Goal: Transaction & Acquisition: Purchase product/service

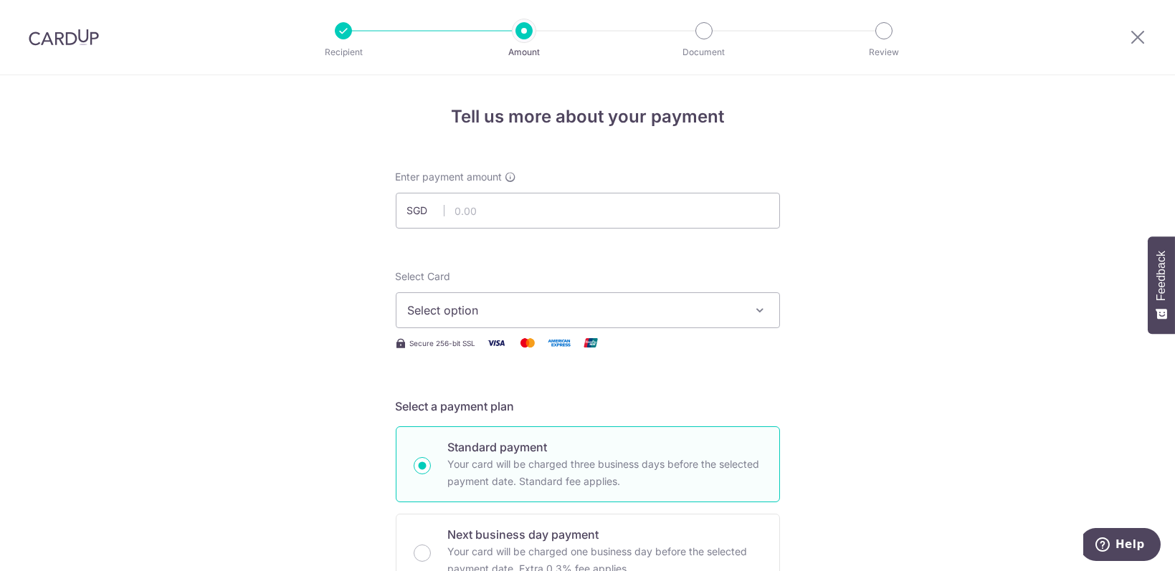
click at [91, 25] on div at bounding box center [64, 37] width 128 height 75
click at [88, 39] on img at bounding box center [64, 37] width 70 height 17
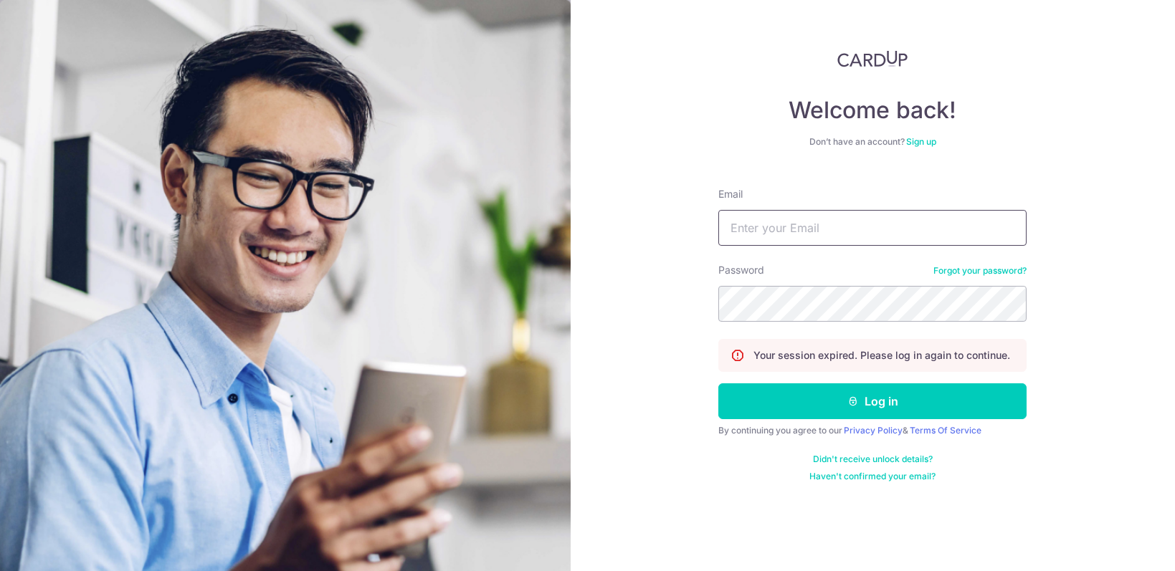
click at [910, 233] on input "Email" at bounding box center [872, 228] width 308 height 36
type input "[EMAIL_ADDRESS][DOMAIN_NAME]"
click at [718, 383] on button "Log in" at bounding box center [872, 401] width 308 height 36
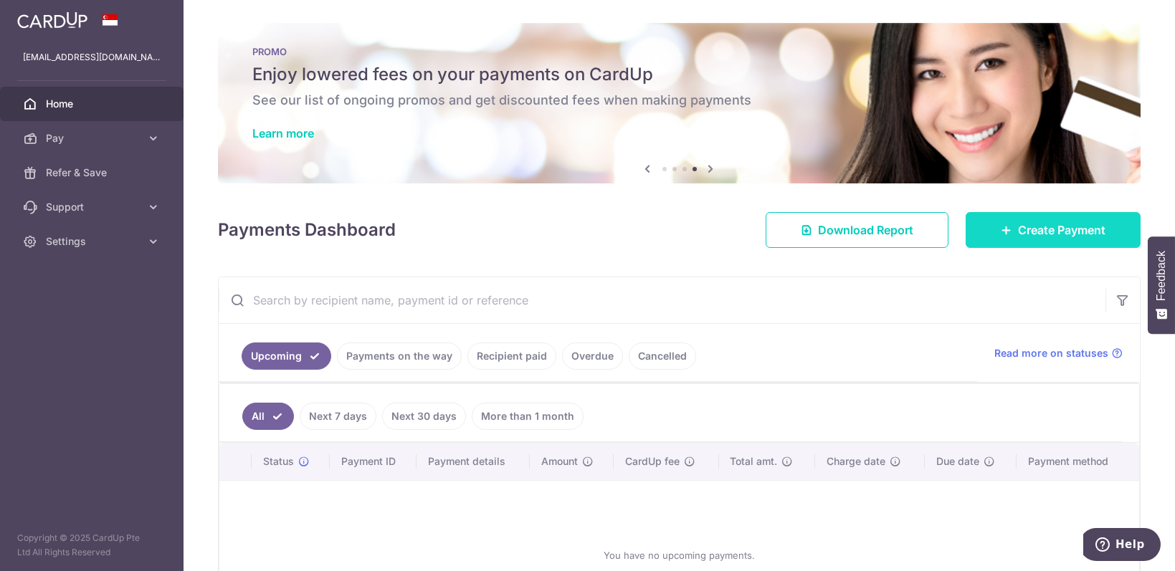
click at [1030, 232] on span "Create Payment" at bounding box center [1061, 229] width 87 height 17
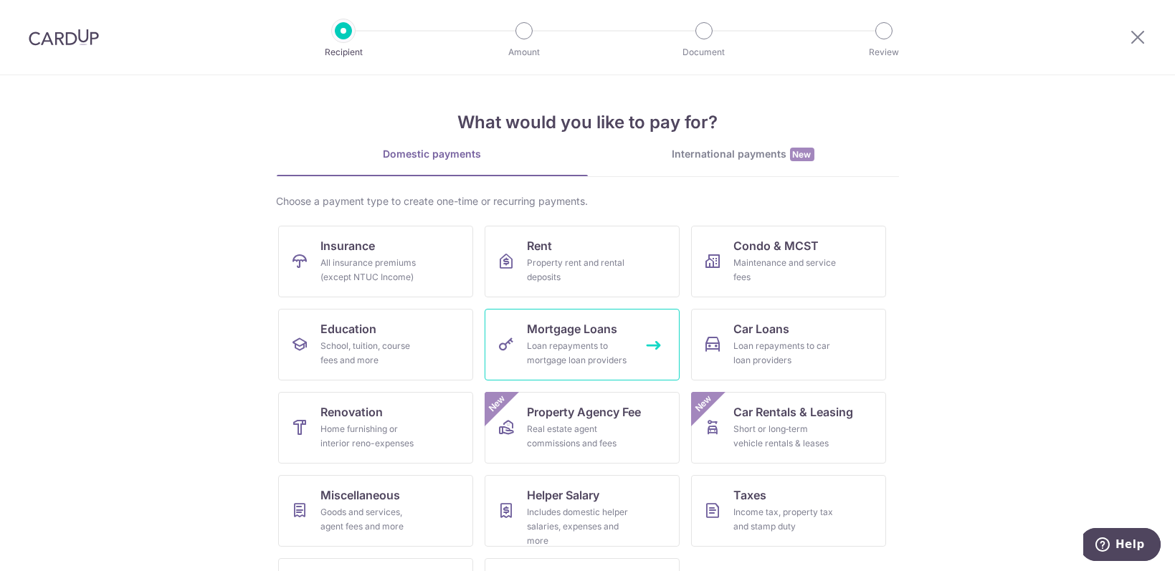
click at [568, 354] on div "Loan repayments to mortgage loan providers" at bounding box center [579, 353] width 103 height 29
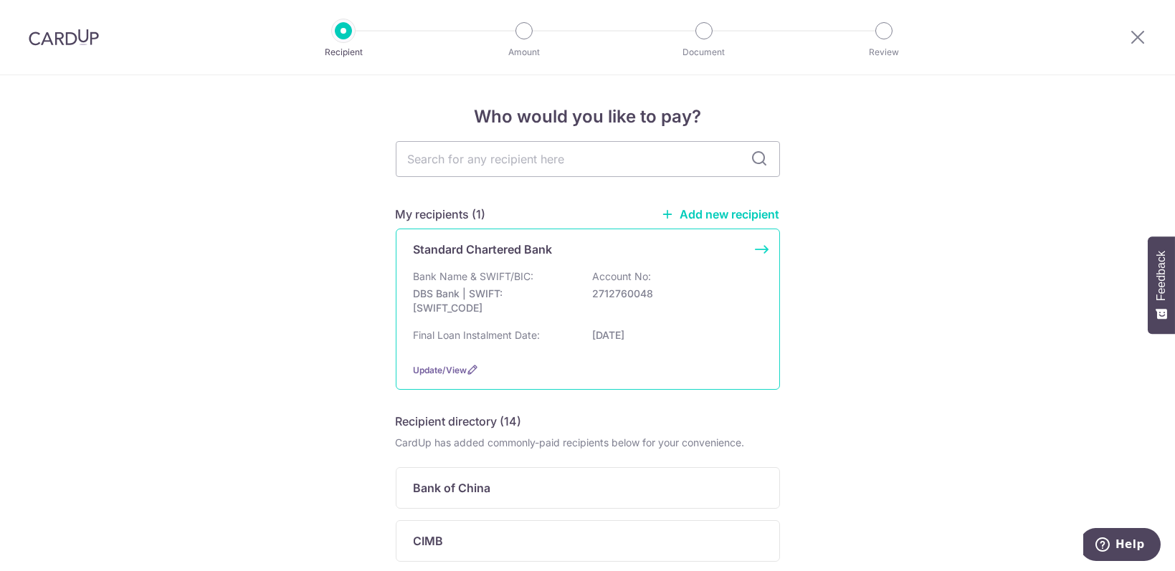
click at [665, 275] on div "Bank Name & SWIFT/BIC: DBS Bank | SWIFT: DBSSSGSGXXX Account No: 2712760048" at bounding box center [588, 296] width 348 height 53
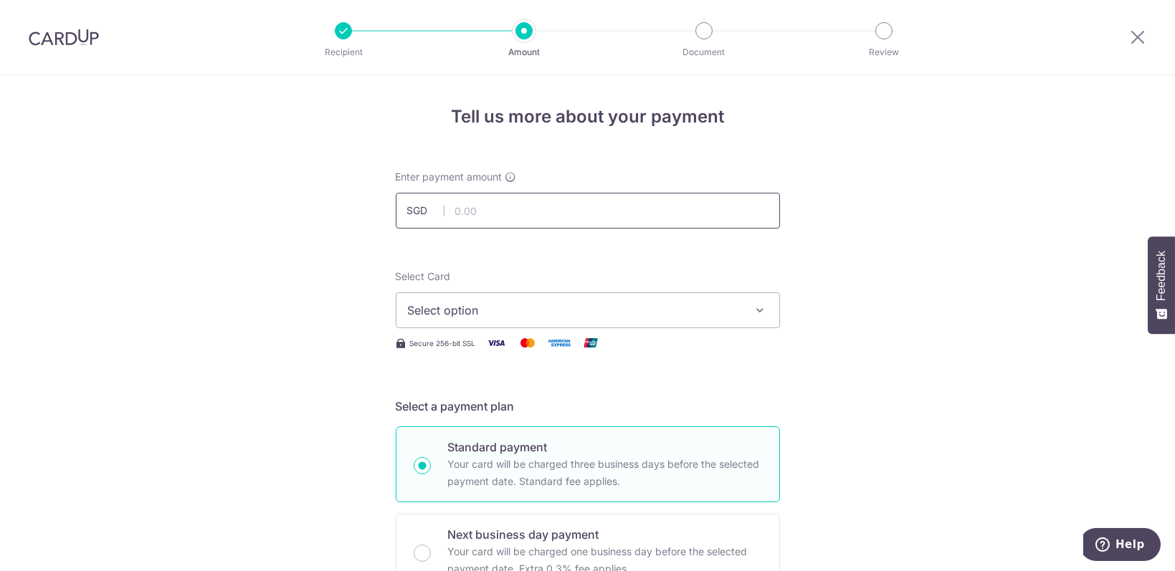
click at [495, 205] on input "text" at bounding box center [588, 211] width 384 height 36
type input "1,853.11"
click at [639, 304] on span "Select option" at bounding box center [575, 310] width 334 height 17
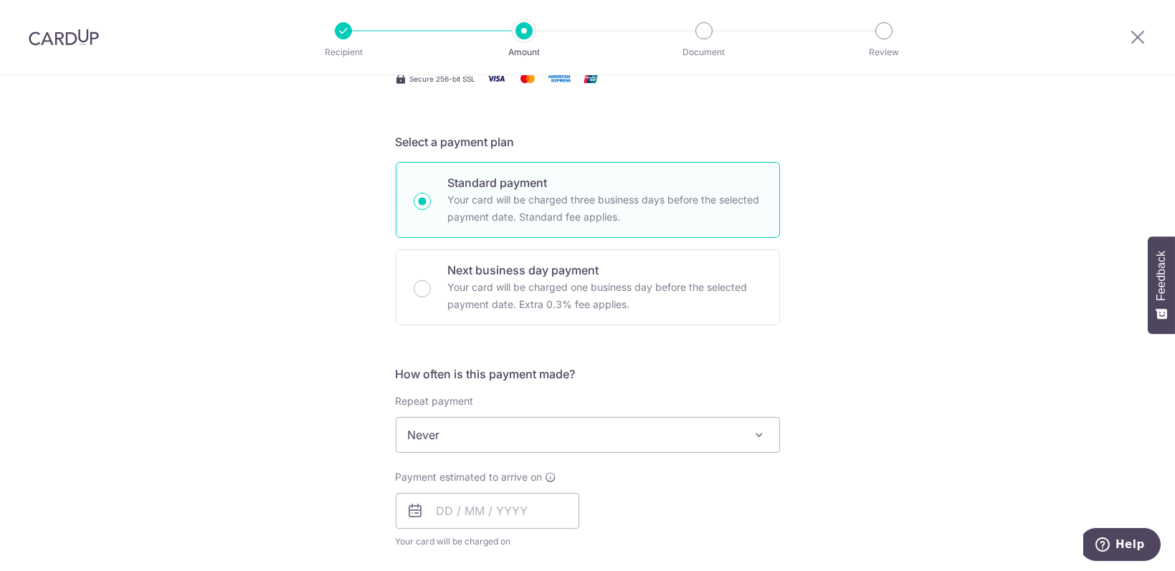
scroll to position [287, 0]
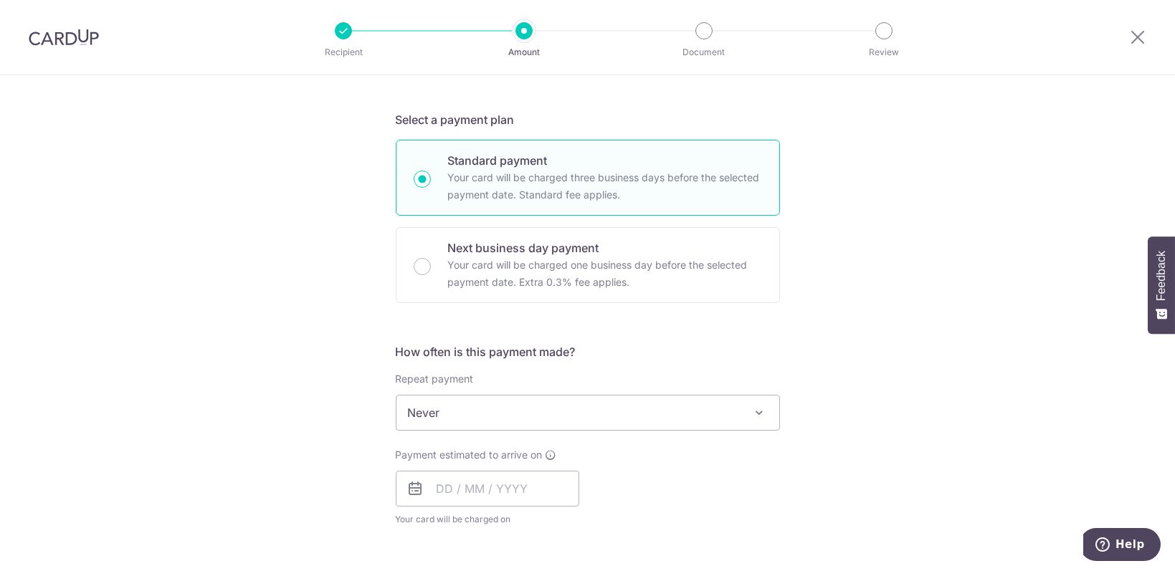
click at [477, 421] on span "Never" at bounding box center [587, 413] width 383 height 34
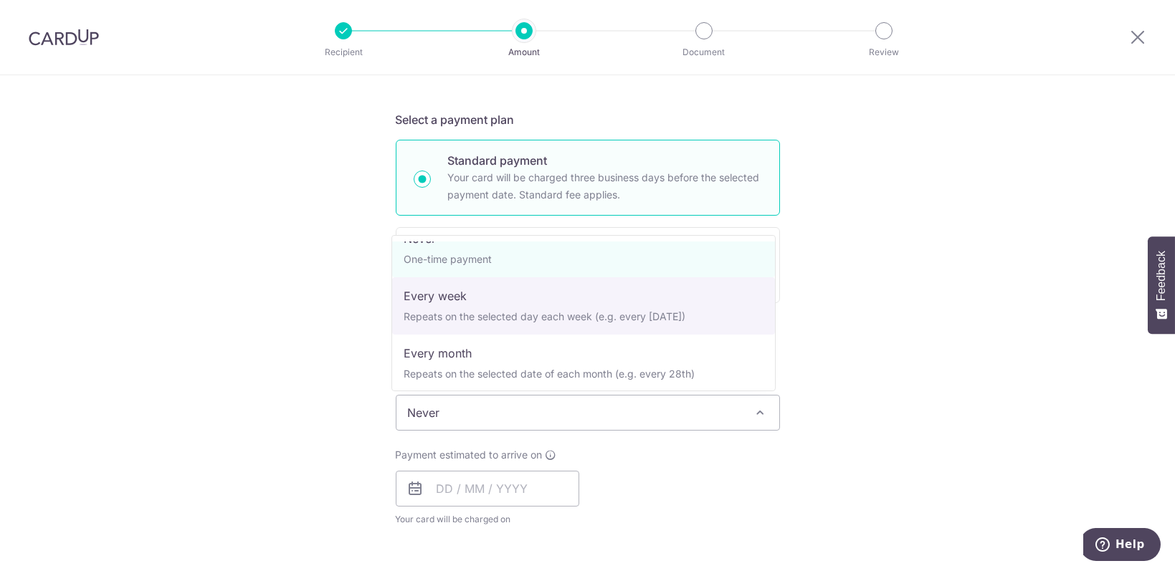
scroll to position [0, 0]
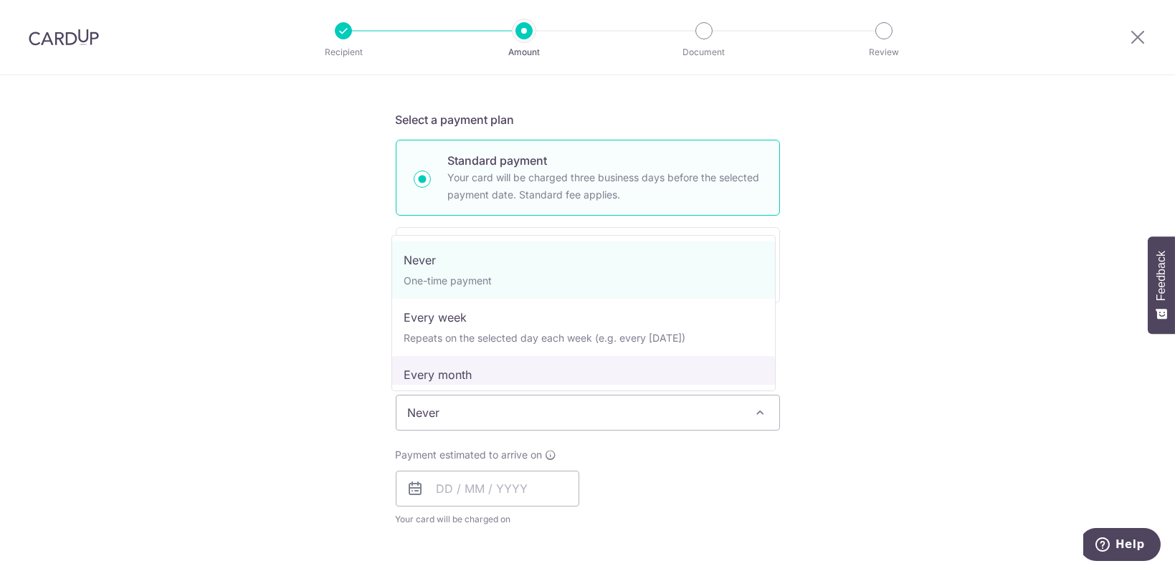
select select "3"
type input "10/01/2027"
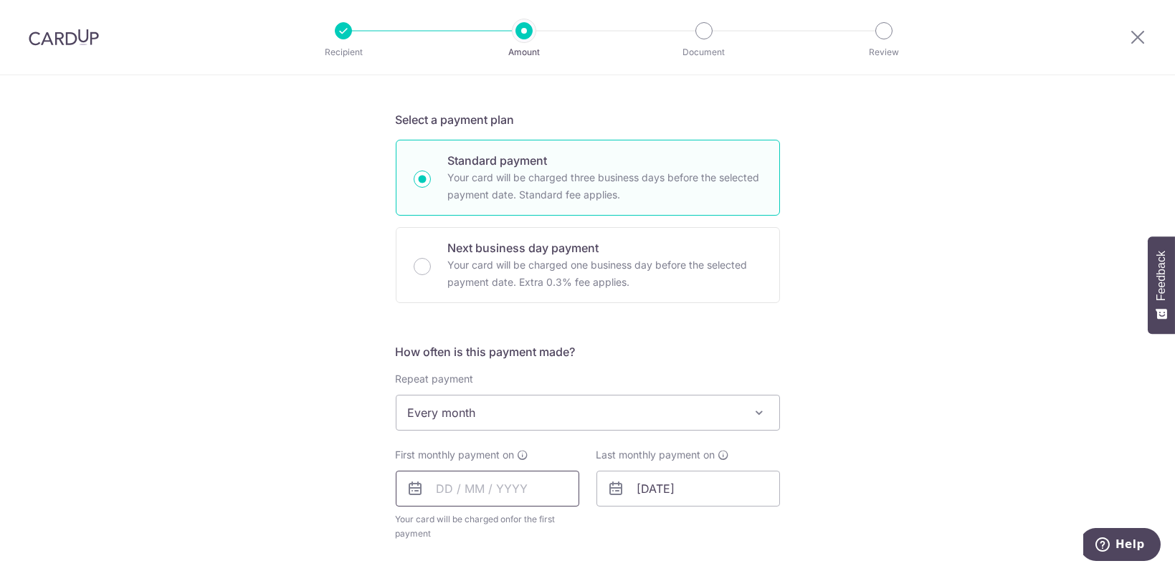
click at [478, 488] on input "text" at bounding box center [488, 489] width 184 height 36
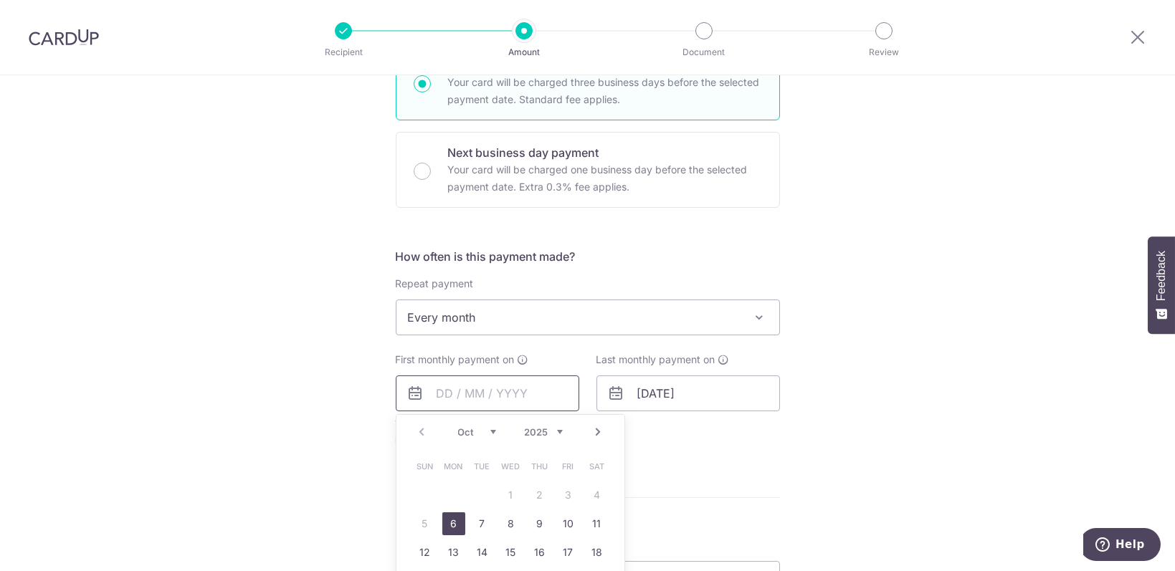
scroll to position [477, 0]
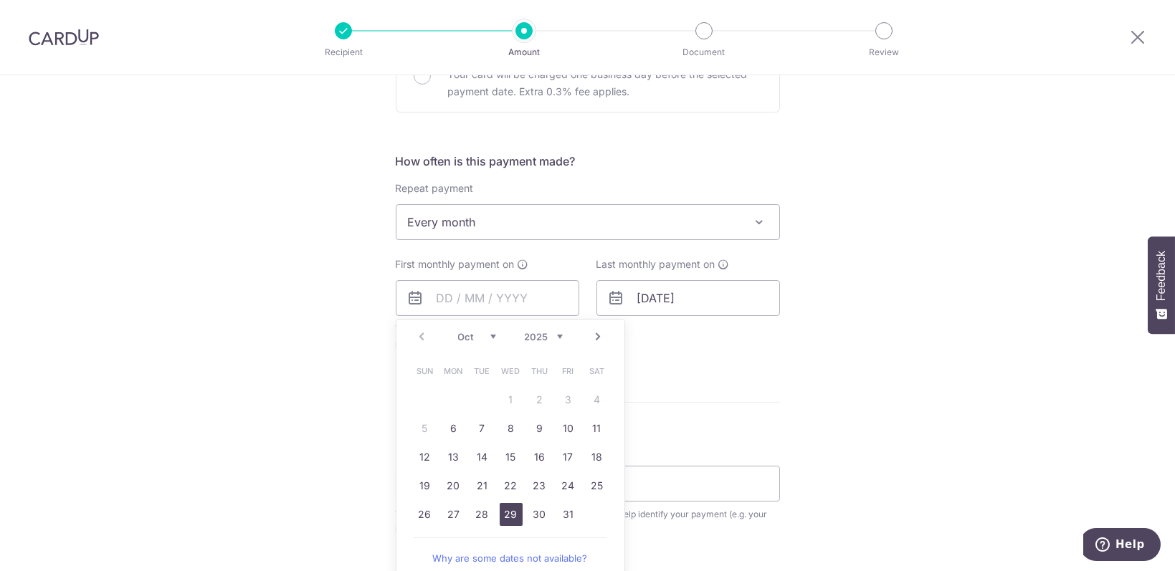
click at [503, 505] on link "29" at bounding box center [511, 514] width 23 height 23
type input "29/10/2025"
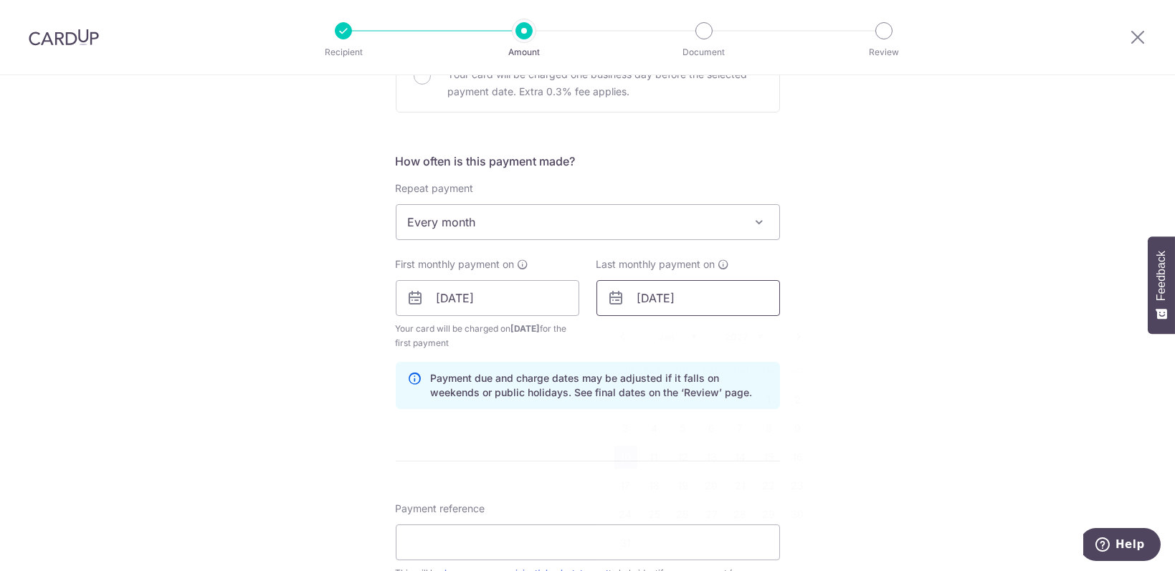
click at [672, 297] on input "10/01/2027" at bounding box center [688, 298] width 184 height 36
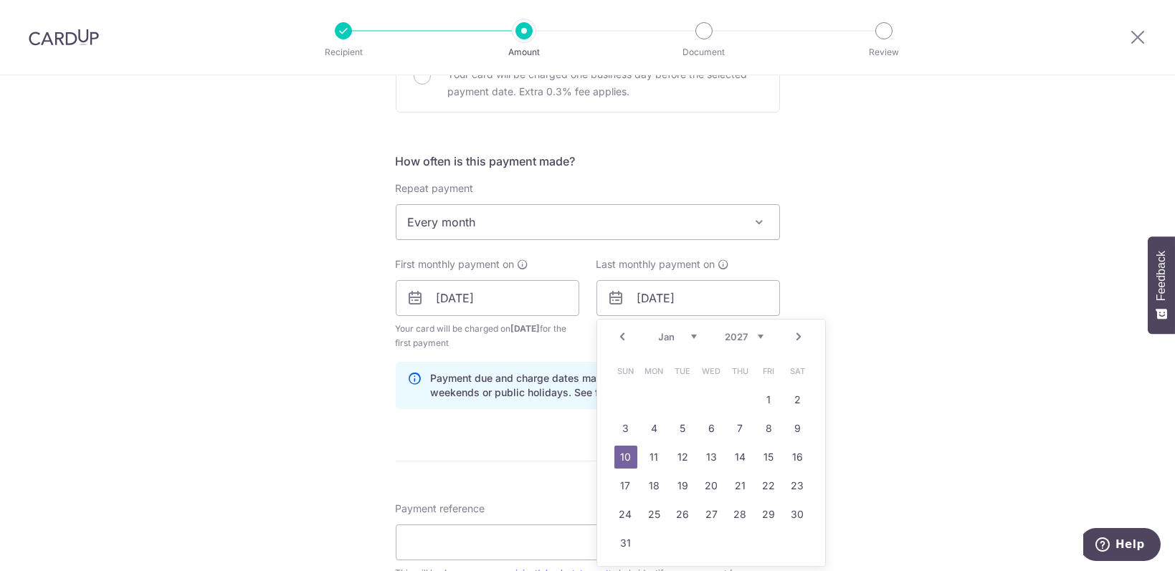
click at [688, 333] on select "Jan Feb Mar Apr May Jun Jul Aug Sep Oct Nov Dec" at bounding box center [678, 336] width 38 height 11
click at [686, 331] on select "Jan Feb Mar Apr May Jun Jul Aug Sep Oct Nov Dec" at bounding box center [678, 336] width 38 height 11
click at [616, 517] on link "29" at bounding box center [625, 514] width 23 height 23
type input "29/08/2027"
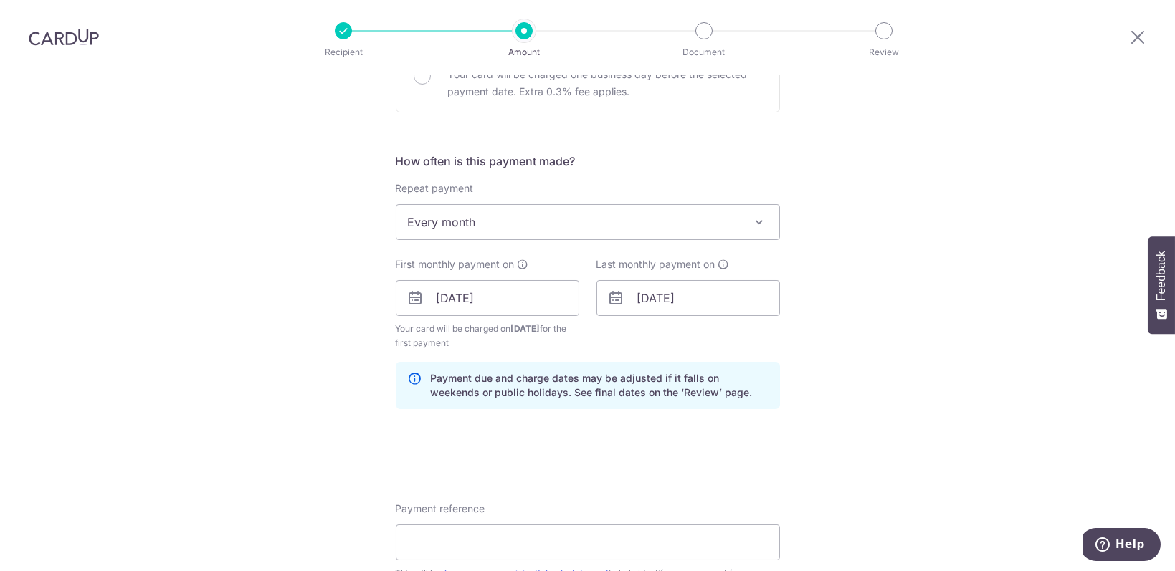
click at [936, 325] on div "Tell us more about your payment Enter payment amount SGD 1,853.11 1853.11 Selec…" at bounding box center [587, 283] width 1175 height 1370
click at [454, 295] on input "29/10/2025" at bounding box center [488, 298] width 184 height 36
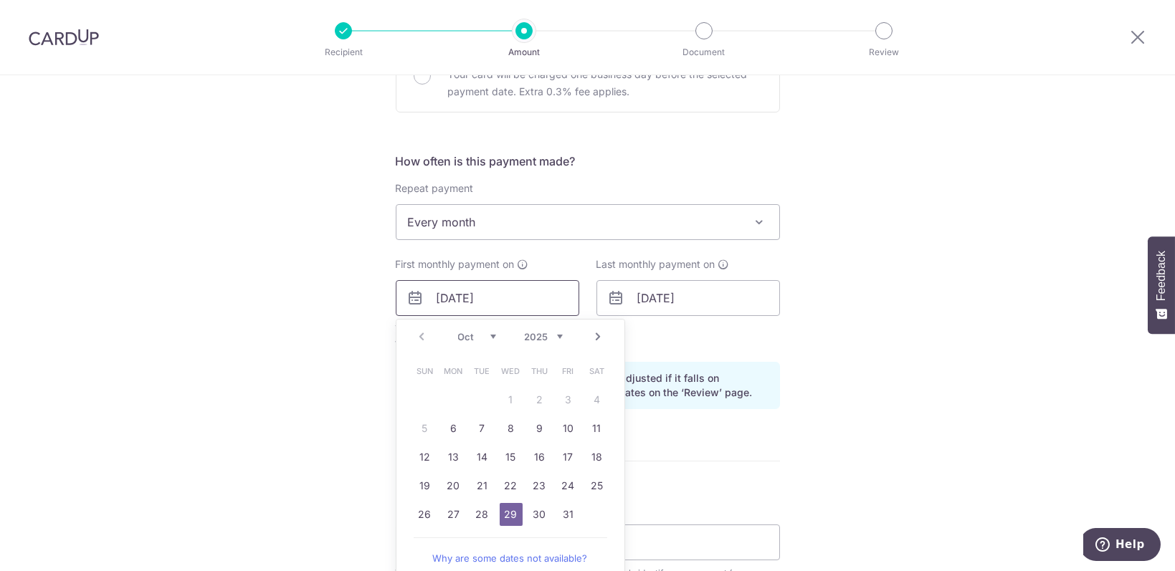
click at [454, 295] on input "29/10/2025" at bounding box center [488, 298] width 184 height 36
click at [879, 341] on div "Tell us more about your payment Enter payment amount SGD 1,853.11 1853.11 Selec…" at bounding box center [587, 283] width 1175 height 1370
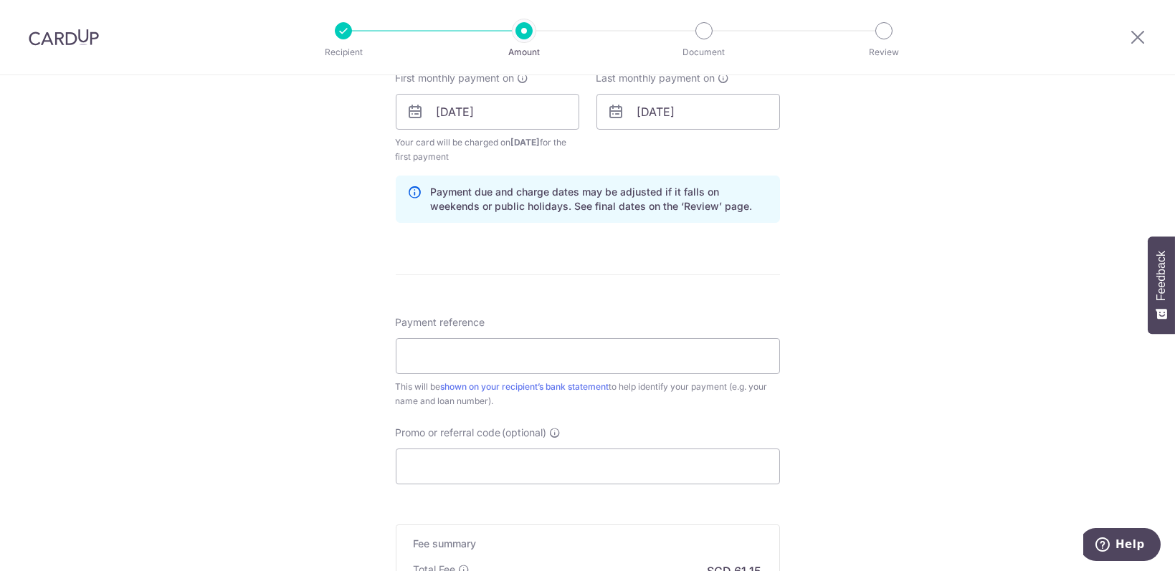
scroll to position [764, 0]
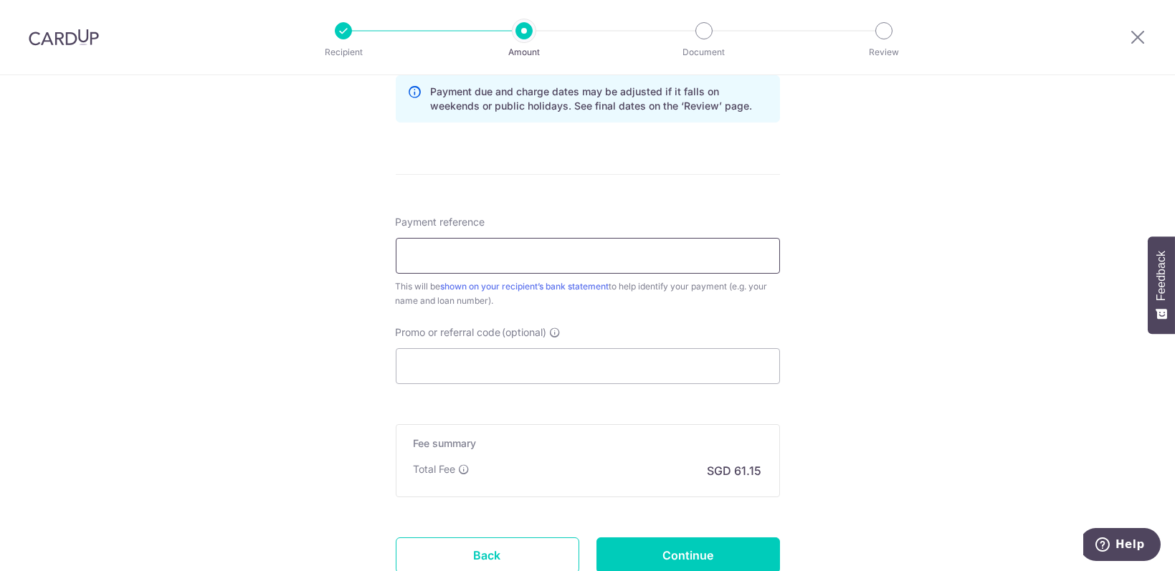
click at [579, 254] on input "Payment reference" at bounding box center [588, 256] width 384 height 36
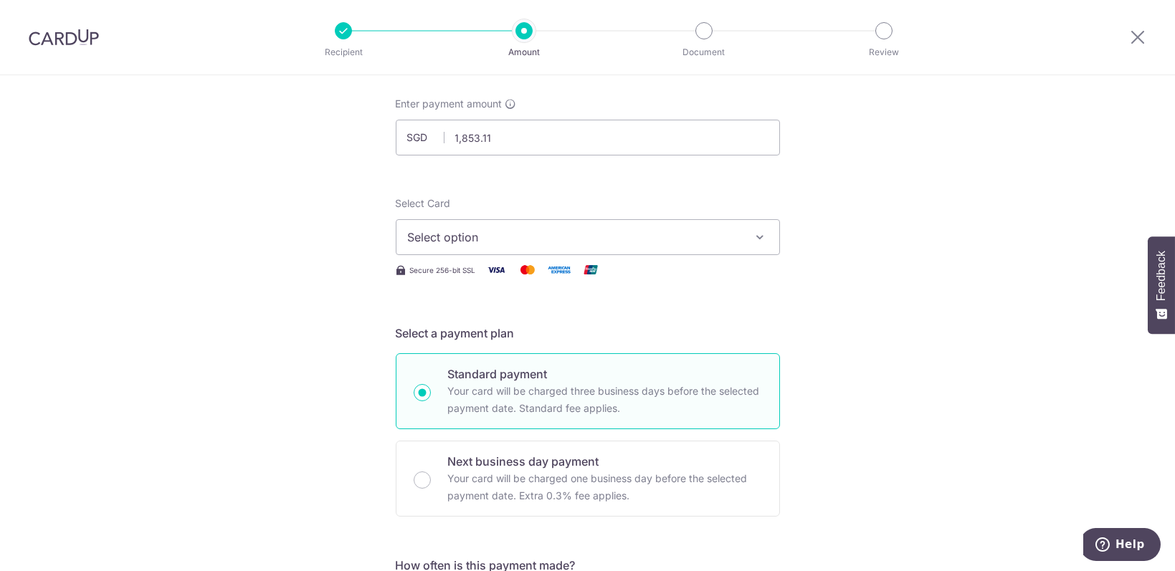
scroll to position [0, 0]
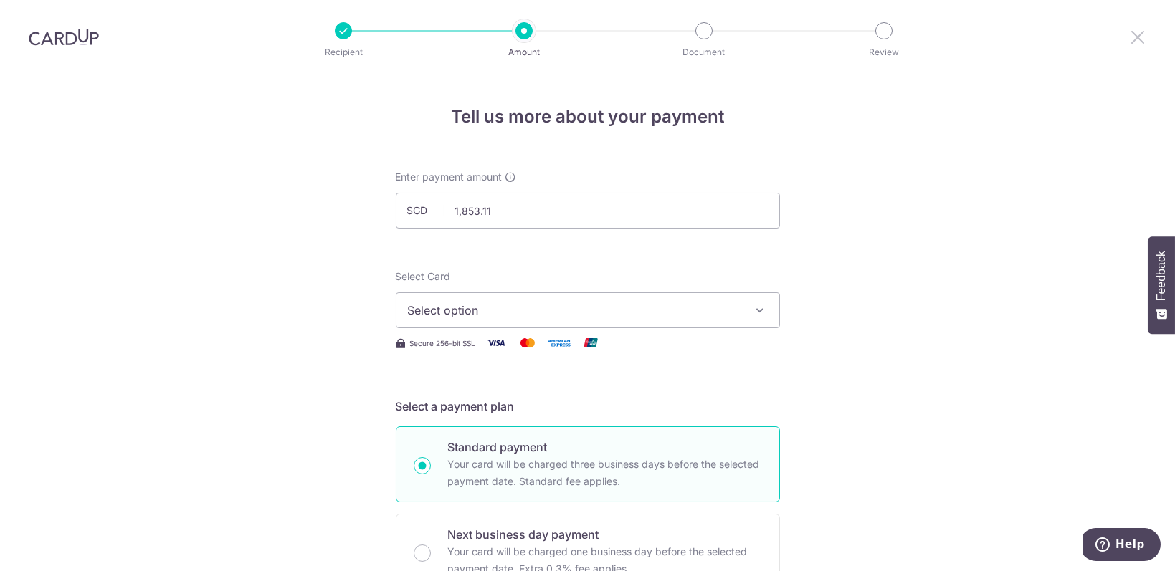
click at [1130, 41] on icon at bounding box center [1137, 37] width 17 height 18
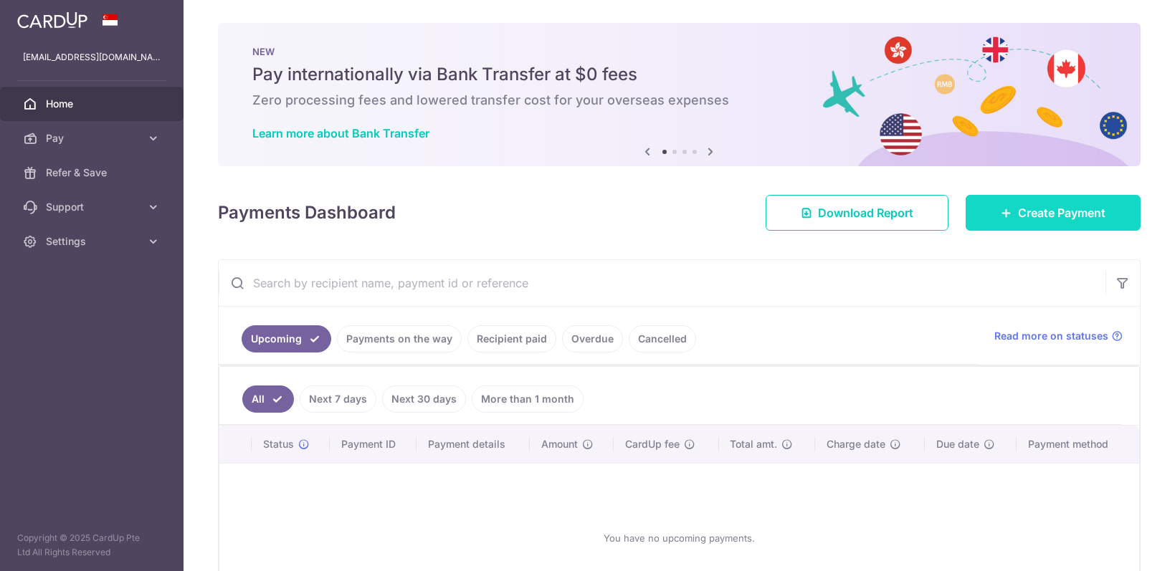
click at [1082, 213] on span "Create Payment" at bounding box center [1061, 212] width 87 height 17
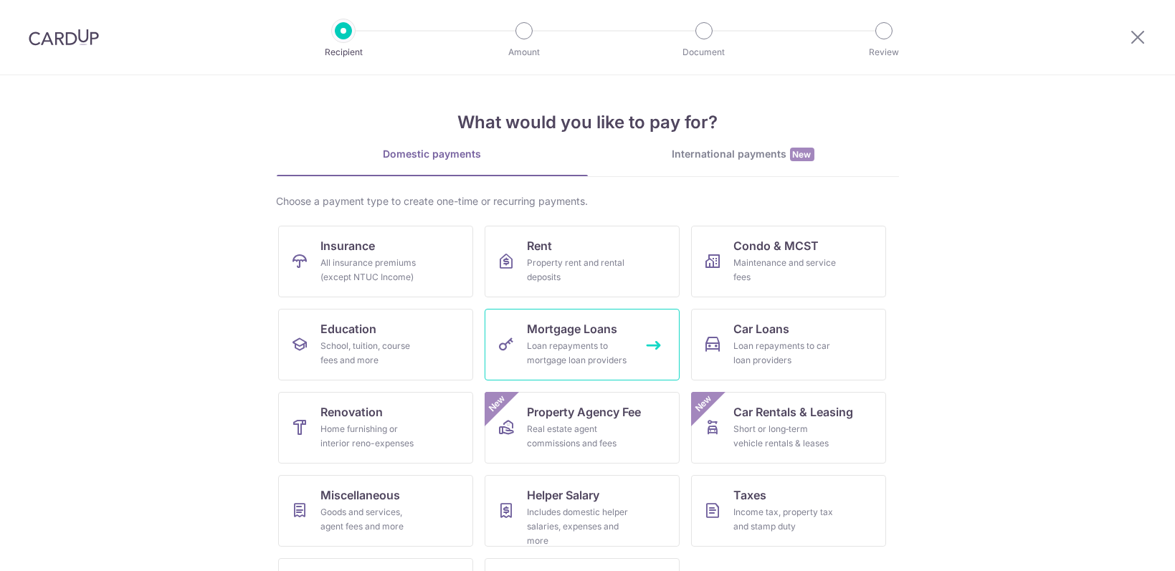
click at [589, 342] on div "Loan repayments to mortgage loan providers" at bounding box center [579, 353] width 103 height 29
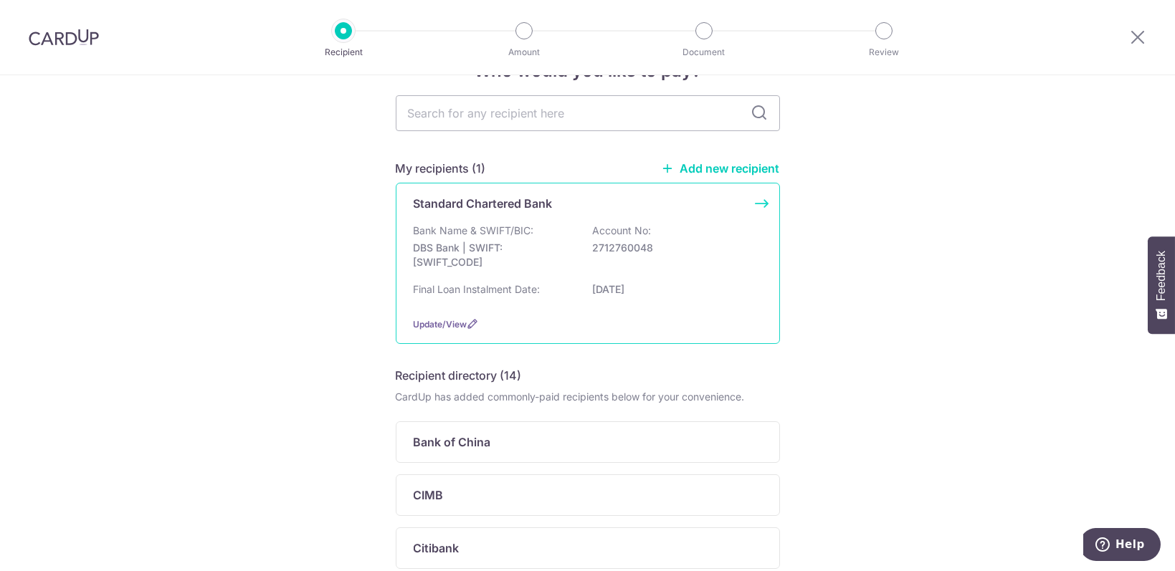
scroll to position [95, 0]
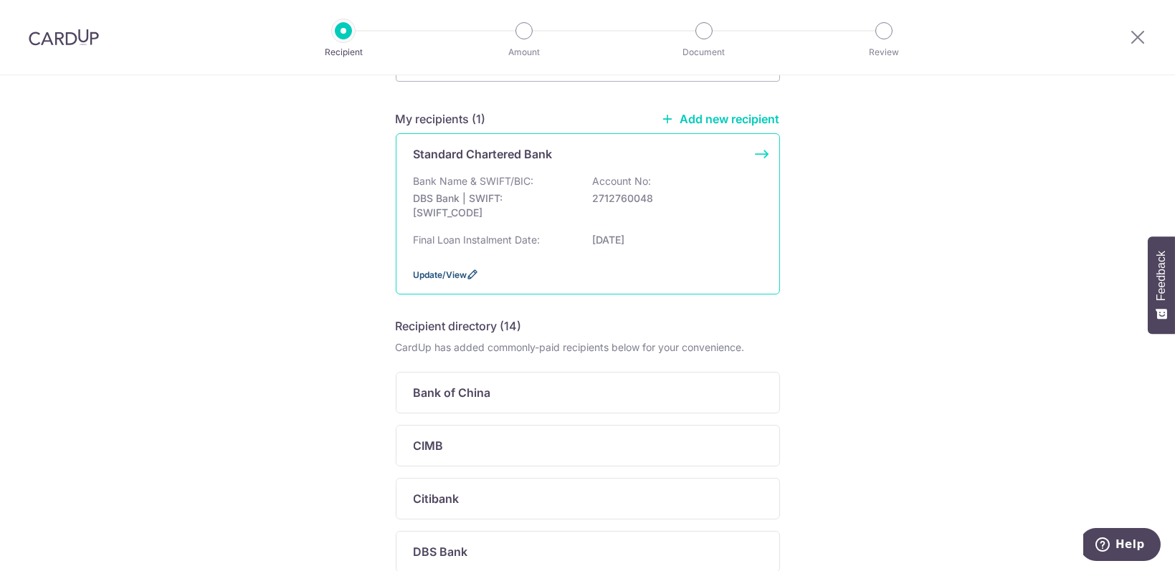
click at [434, 275] on span "Update/View" at bounding box center [441, 275] width 54 height 11
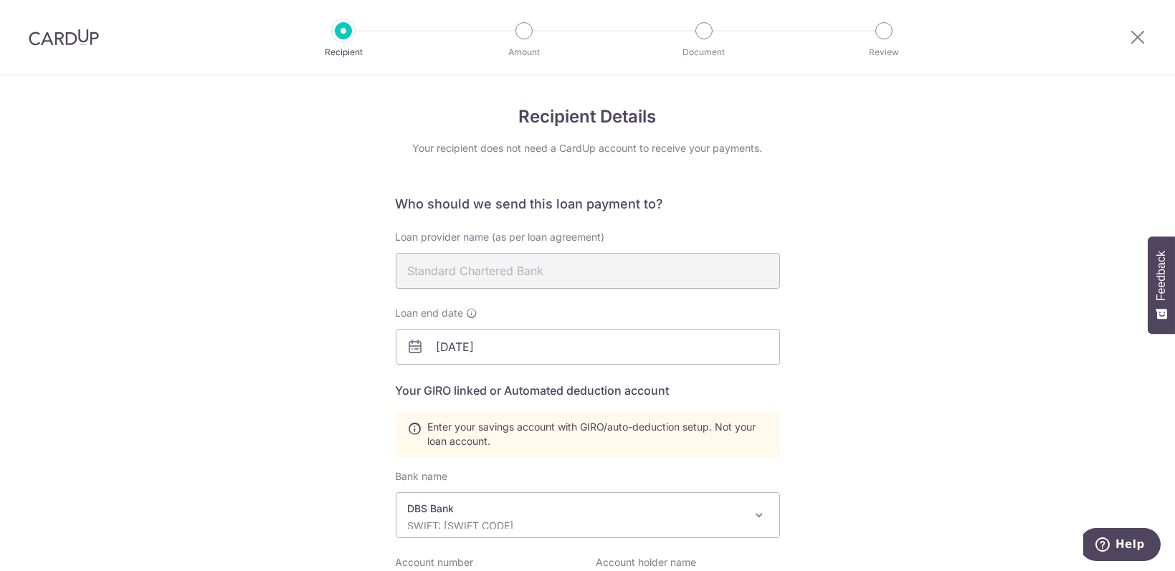
click at [408, 431] on icon at bounding box center [415, 428] width 14 height 14
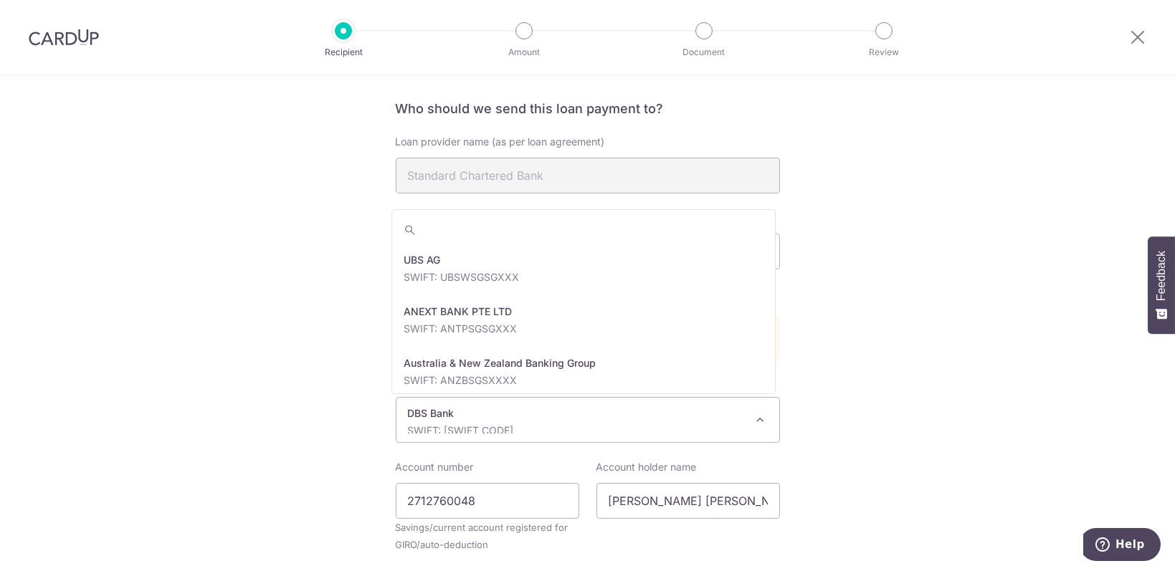
click at [751, 418] on span at bounding box center [759, 419] width 17 height 17
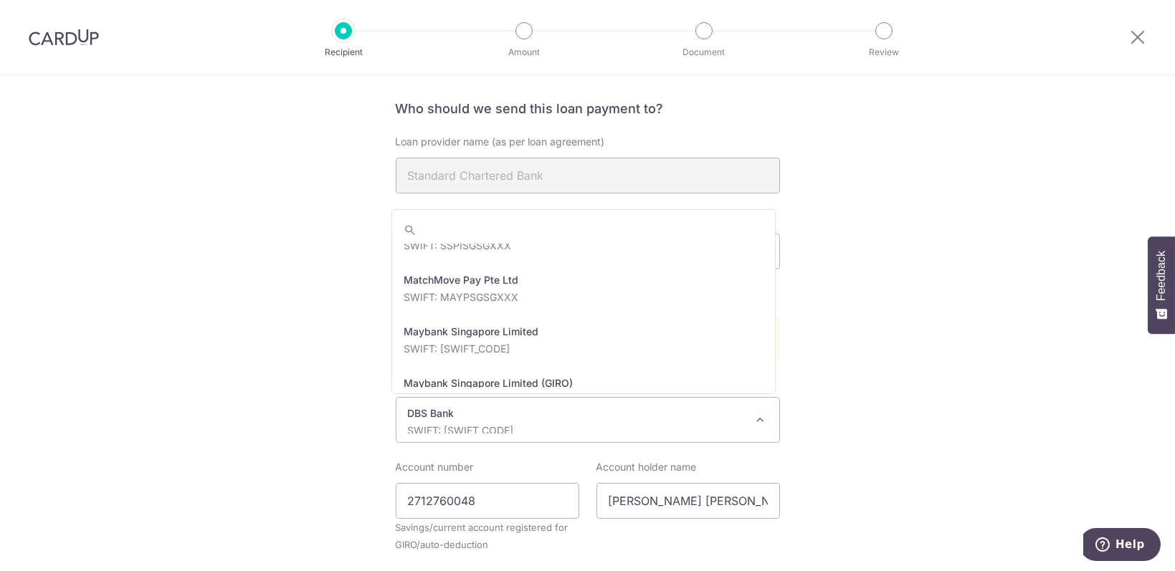
scroll to position [2239, 0]
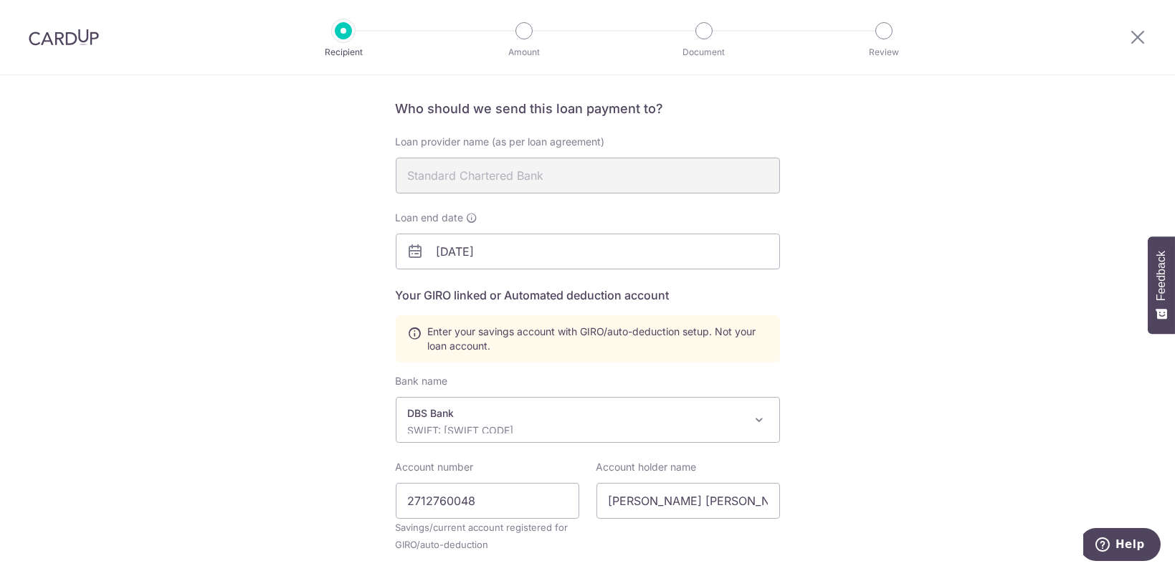
click at [950, 303] on div "Recipient Details Your recipient does not need a CardUp account to receive your…" at bounding box center [587, 394] width 1175 height 829
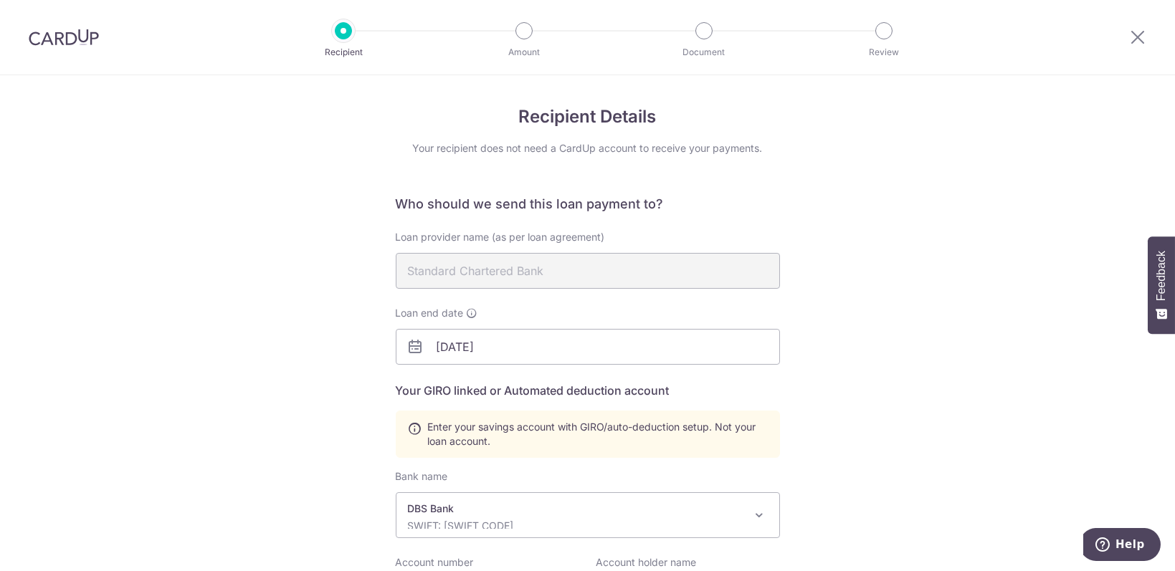
scroll to position [287, 0]
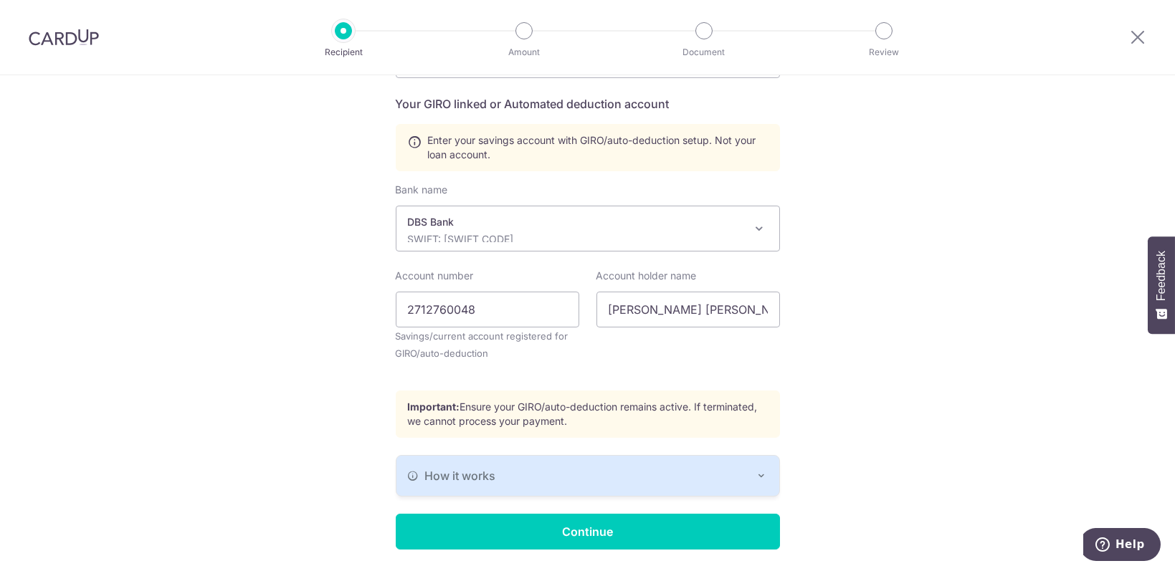
click at [761, 474] on icon "button" at bounding box center [761, 475] width 11 height 11
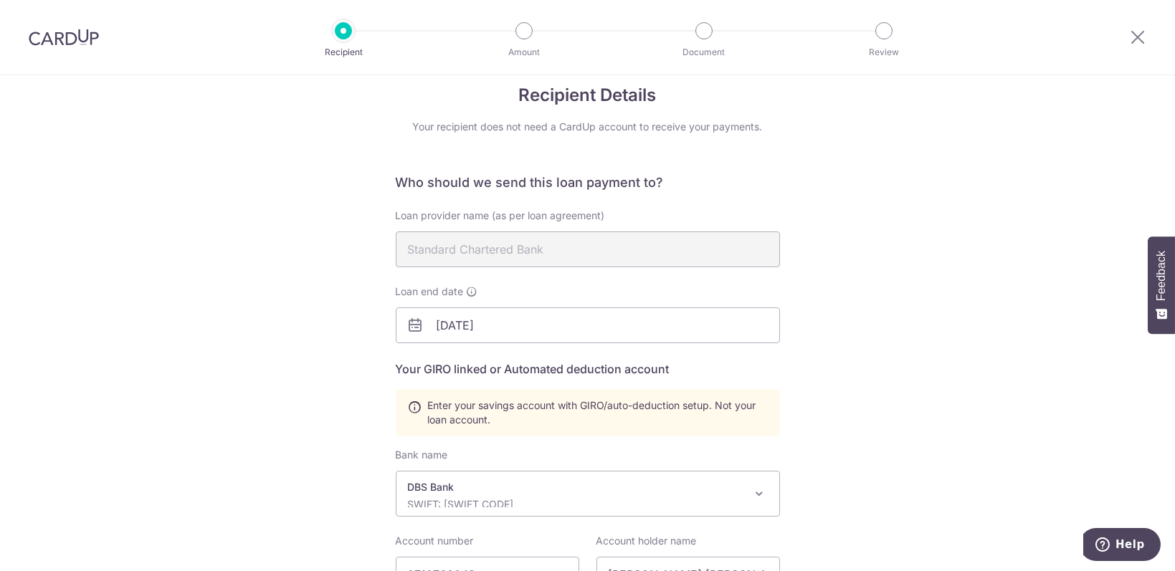
scroll to position [0, 0]
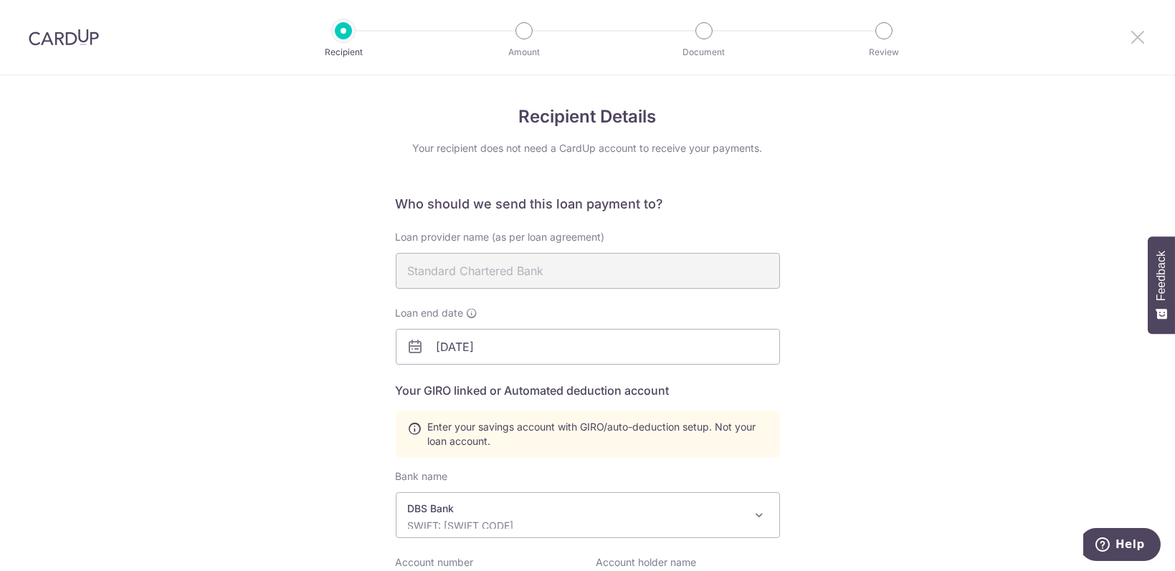
drag, startPoint x: 1134, startPoint y: 39, endPoint x: 657, endPoint y: 79, distance: 479.1
click at [1134, 39] on icon at bounding box center [1137, 37] width 17 height 18
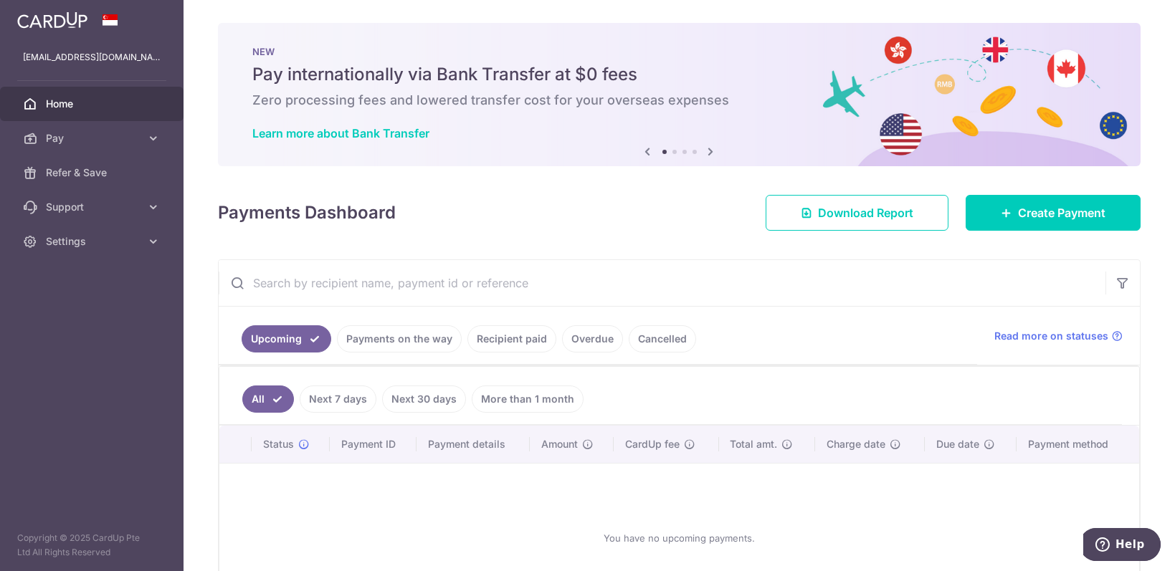
scroll to position [95, 0]
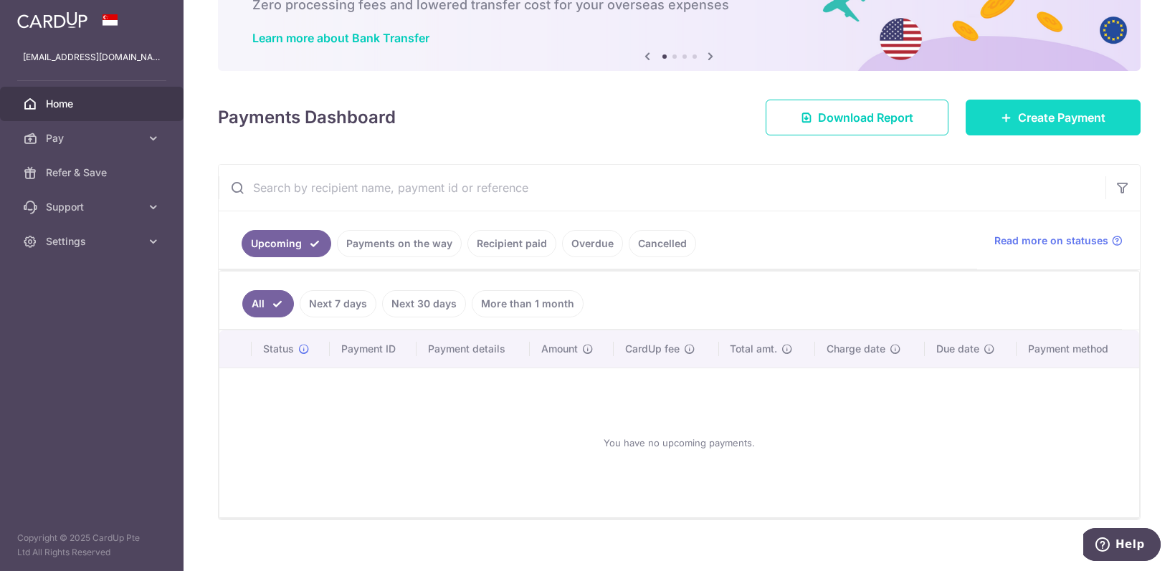
click at [1024, 125] on span "Create Payment" at bounding box center [1061, 117] width 87 height 17
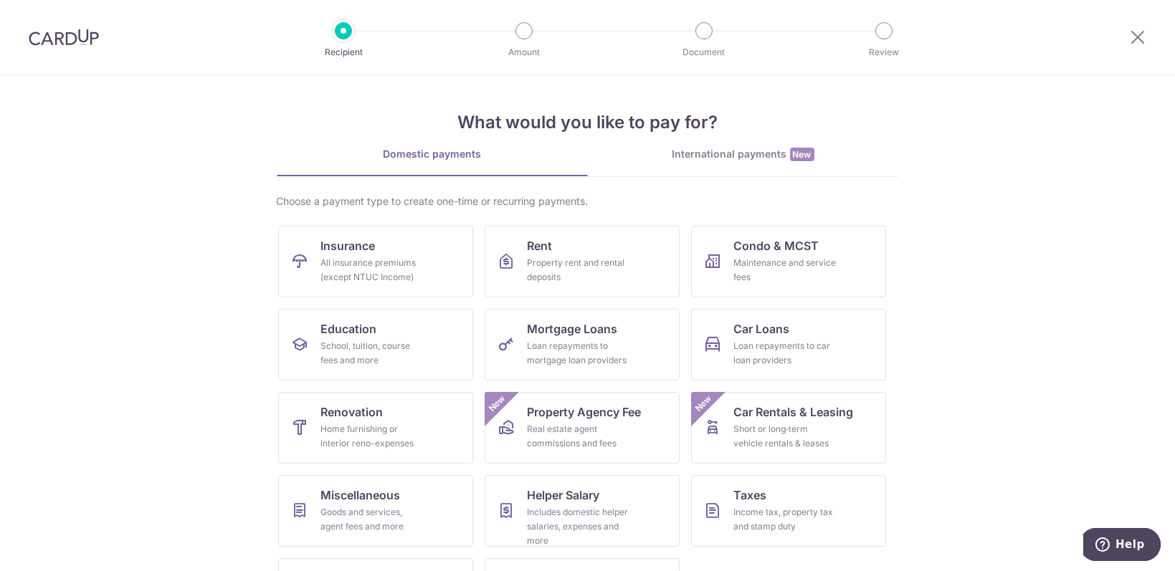
click at [580, 305] on ul "Insurance All insurance premiums (except NTUC Income) Rent Property rent and re…" at bounding box center [587, 434] width 619 height 416
click at [572, 335] on span "Mortgage Loans" at bounding box center [573, 328] width 90 height 17
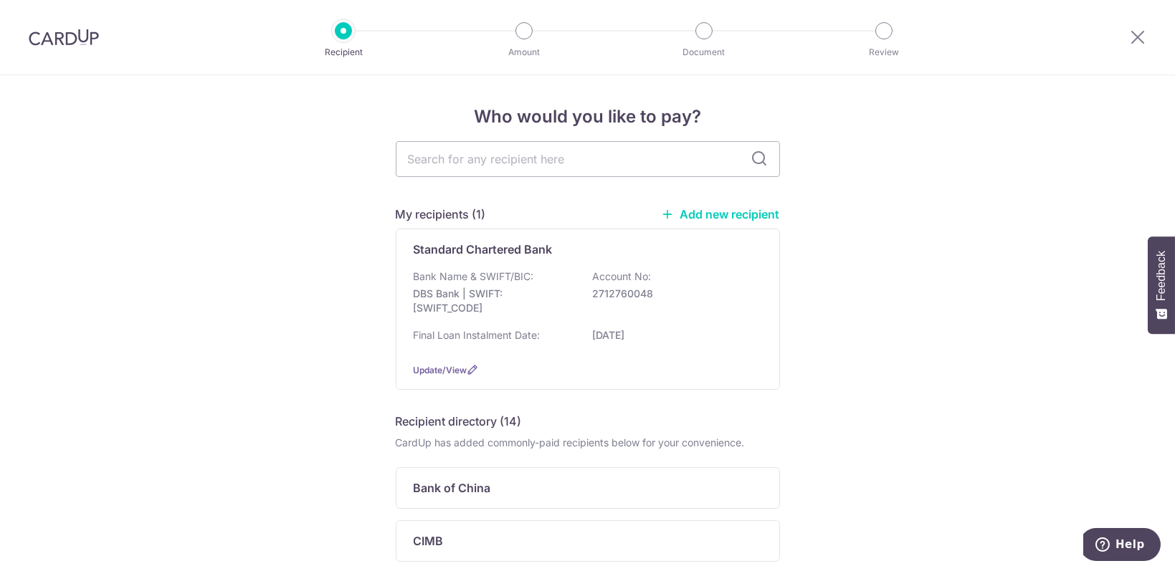
click at [746, 214] on link "Add new recipient" at bounding box center [721, 214] width 118 height 14
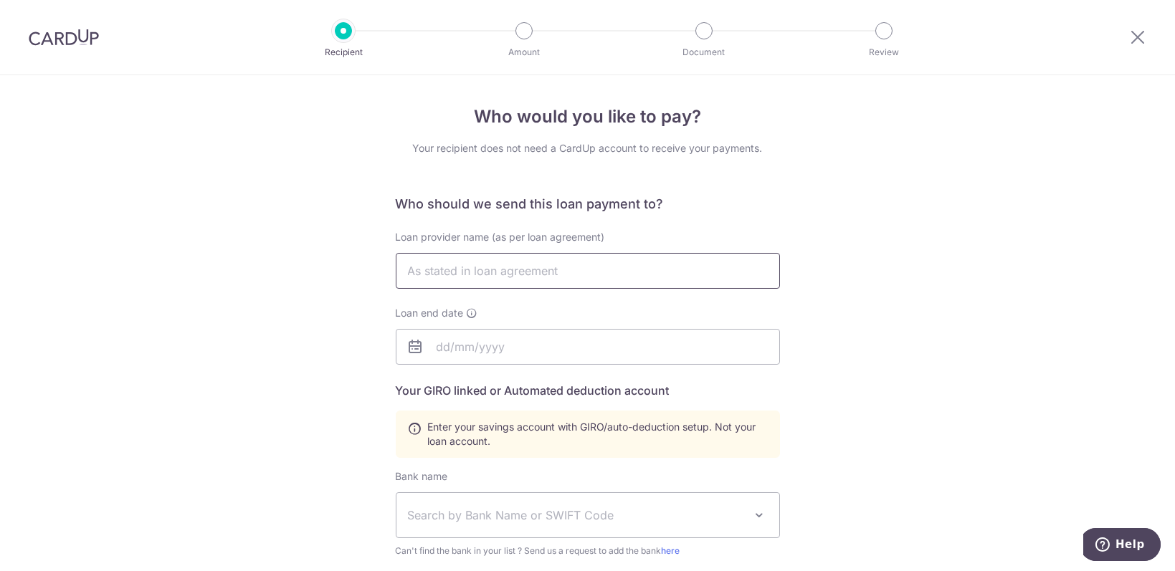
click at [554, 267] on input "text" at bounding box center [588, 271] width 384 height 36
type input "Standard Chartered Bank ([GEOGRAPHIC_DATA]) Limited"
click at [451, 349] on input "text" at bounding box center [588, 347] width 384 height 36
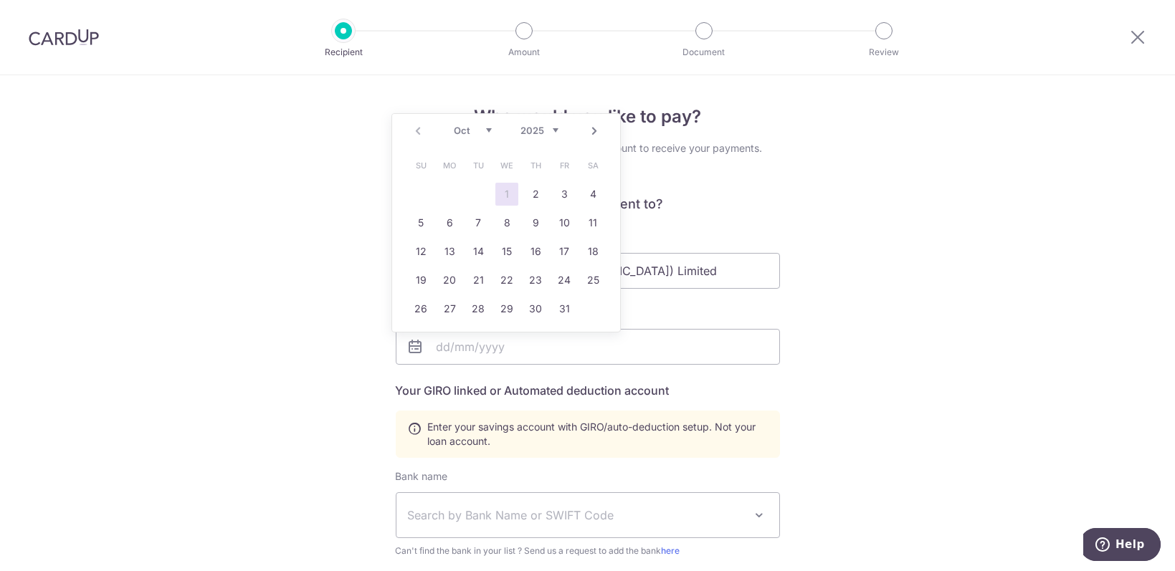
click at [738, 305] on div "Loan provider name (as per loan agreement) Standard Chartered Bank (Singapore) …" at bounding box center [588, 297] width 384 height 135
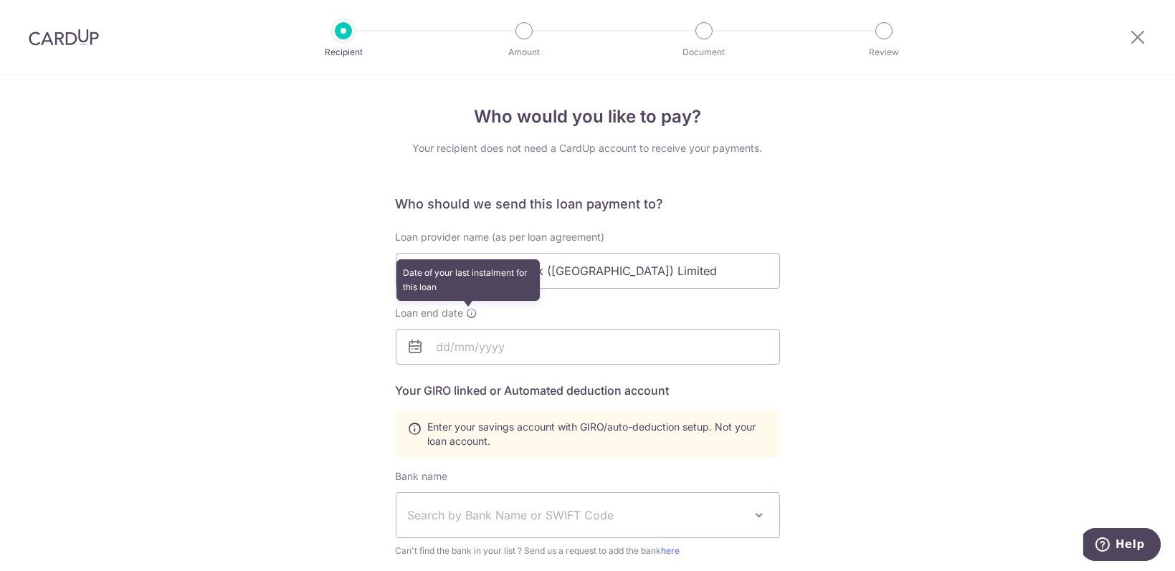
click at [470, 310] on icon at bounding box center [472, 313] width 11 height 11
click at [457, 344] on input "text" at bounding box center [588, 347] width 384 height 36
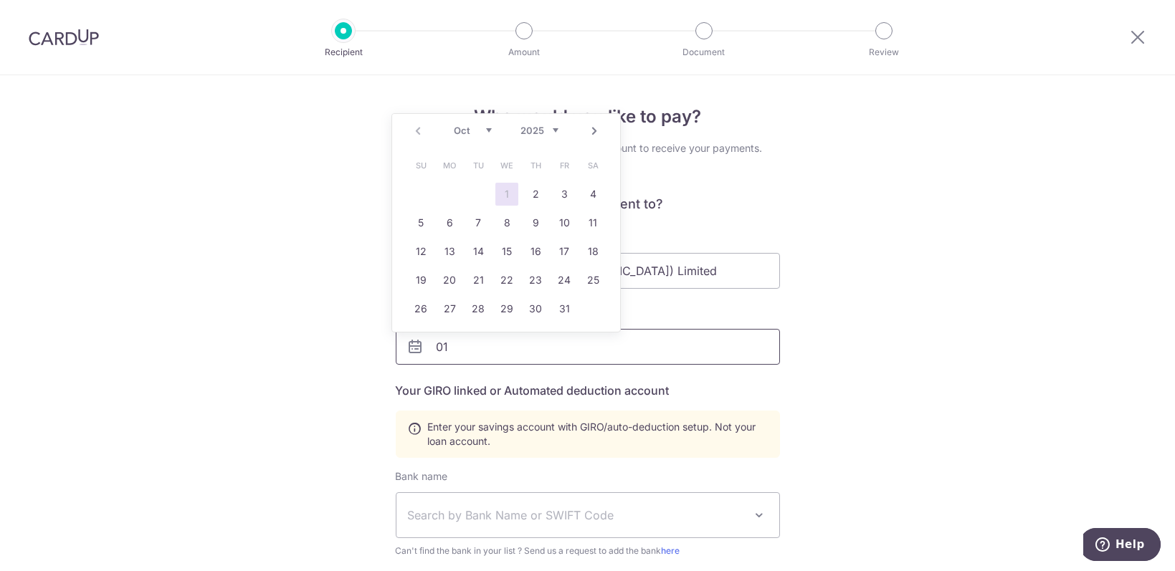
type input "0"
type input "1"
click at [507, 241] on link "15" at bounding box center [506, 251] width 23 height 23
drag, startPoint x: 443, startPoint y: 348, endPoint x: 433, endPoint y: 348, distance: 10.0
click at [433, 348] on input "[DATE]" at bounding box center [588, 347] width 384 height 36
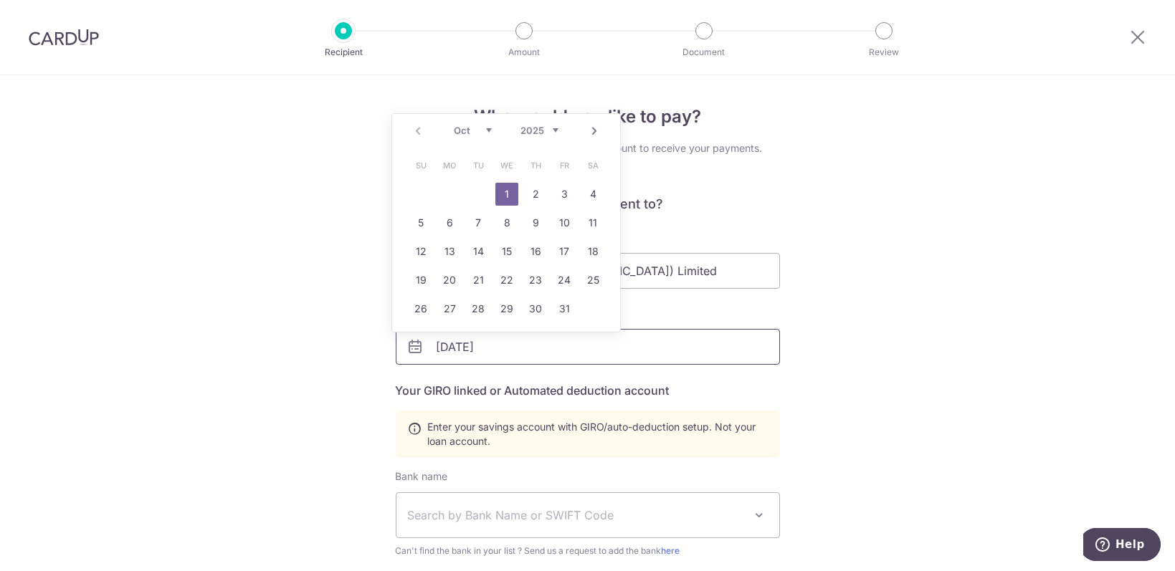
drag, startPoint x: 495, startPoint y: 347, endPoint x: 480, endPoint y: 346, distance: 14.4
click at [480, 346] on input "[DATE]" at bounding box center [588, 347] width 384 height 36
type input "[DATE]"
click at [1030, 338] on div "Who would you like to pay? Your recipient does not need a CardUp account to rec…" at bounding box center [587, 499] width 1175 height 849
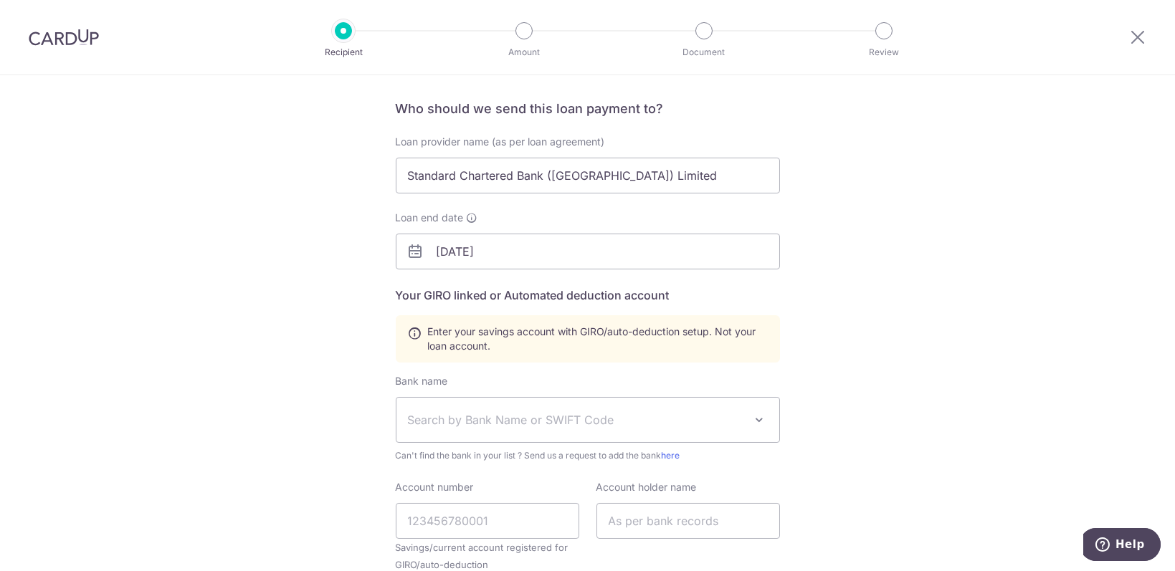
scroll to position [191, 0]
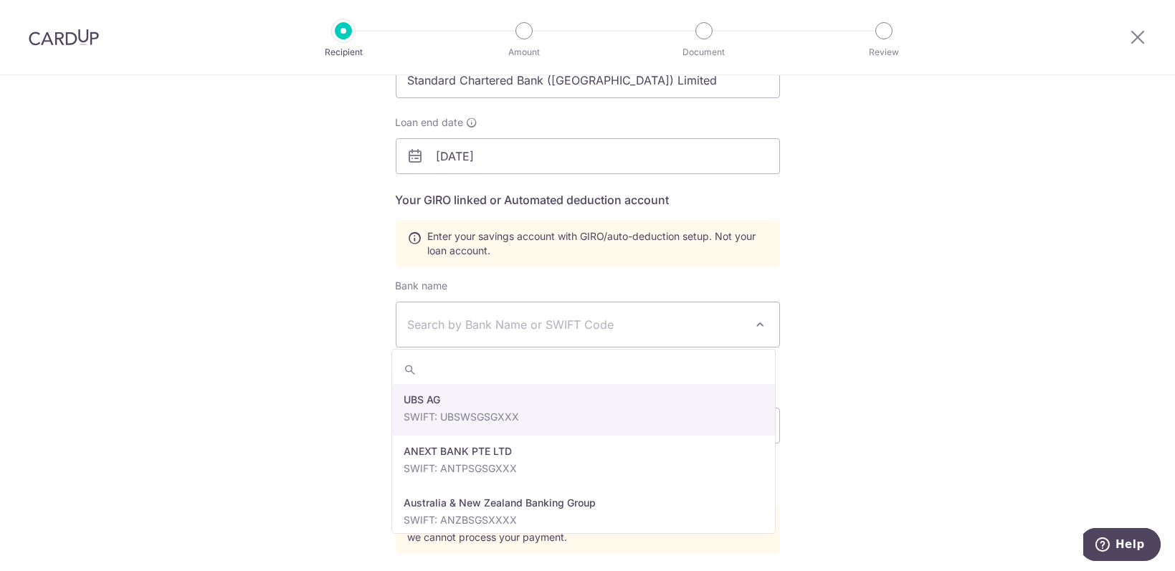
click at [657, 310] on span "Search by Bank Name or SWIFT Code" at bounding box center [587, 324] width 383 height 44
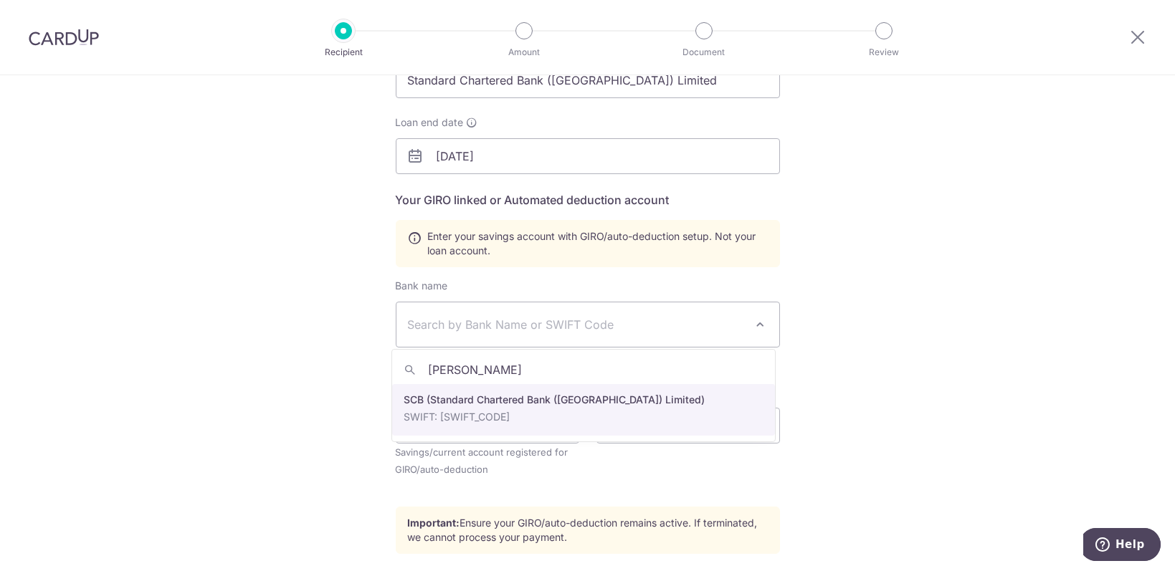
type input "[PERSON_NAME]"
select select "14"
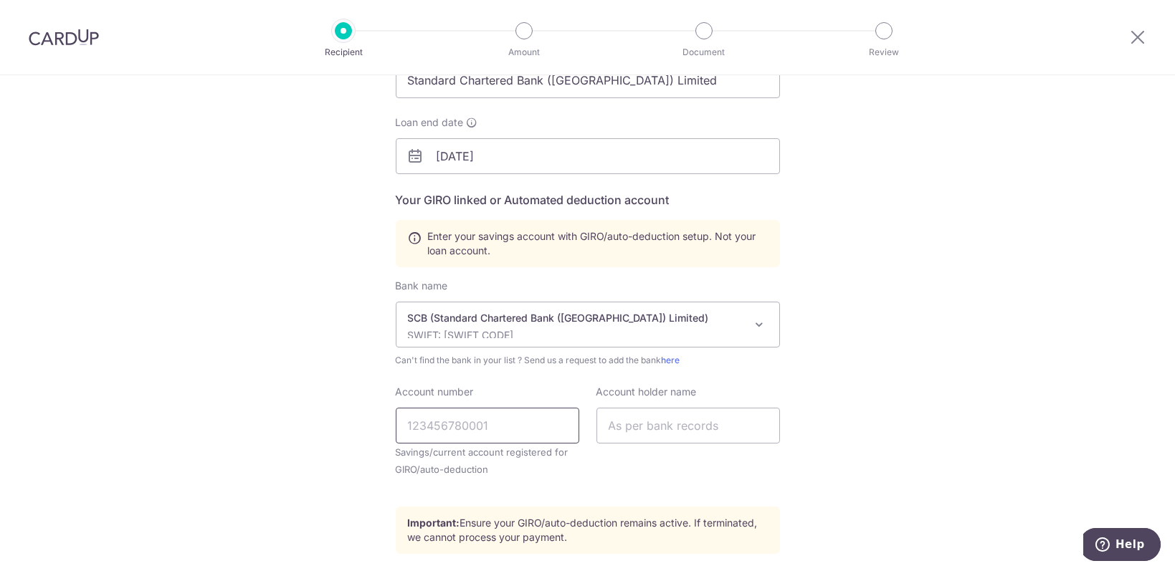
click at [523, 421] on input "Account number" at bounding box center [488, 426] width 184 height 36
drag, startPoint x: 406, startPoint y: 425, endPoint x: 470, endPoint y: 425, distance: 63.1
click at [470, 425] on input "0105995681" at bounding box center [488, 426] width 184 height 36
type input "0105995681"
click at [679, 439] on input "text" at bounding box center [688, 426] width 184 height 36
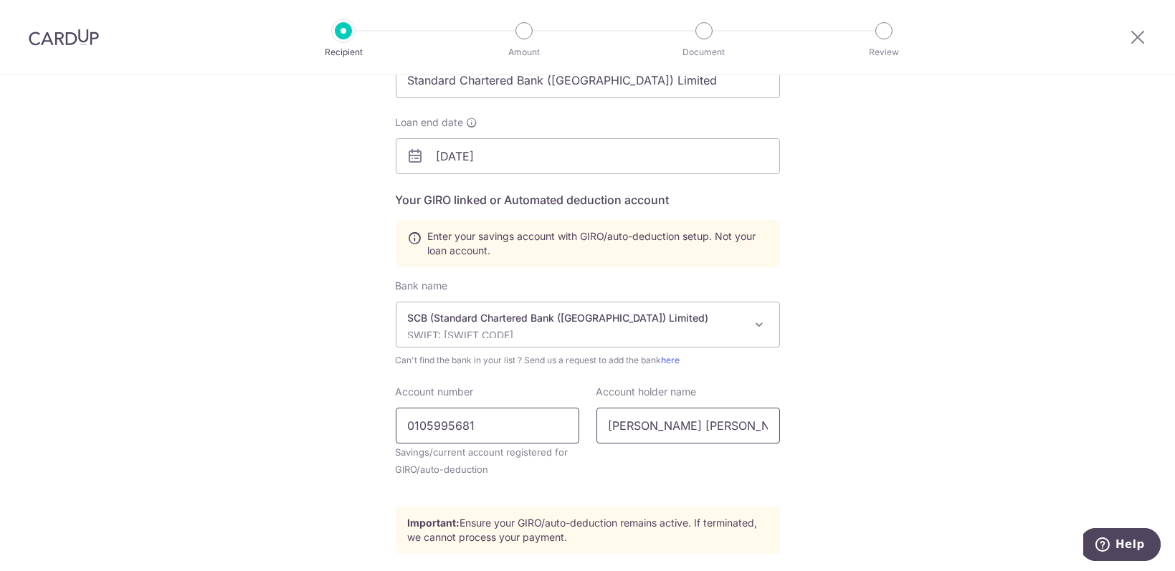
type input "[PERSON_NAME] [PERSON_NAME]"
drag, startPoint x: 406, startPoint y: 426, endPoint x: 479, endPoint y: 426, distance: 72.4
click at [479, 426] on input "0105995681" at bounding box center [488, 426] width 184 height 36
click at [795, 448] on div "Who would you like to pay? Your recipient does not need a CardUp account to rec…" at bounding box center [587, 309] width 1175 height 849
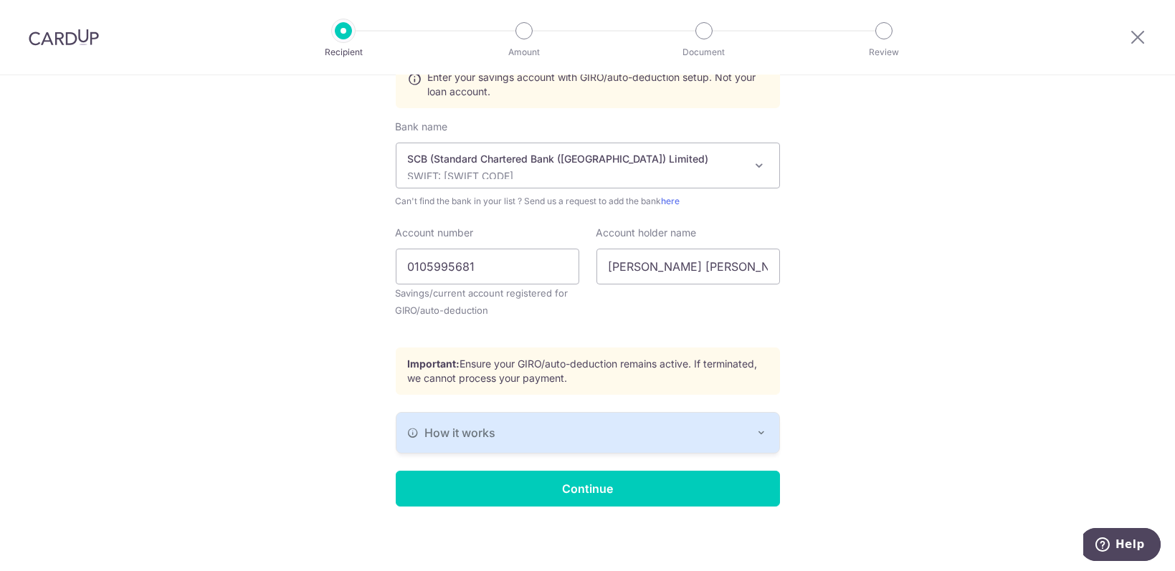
click at [742, 429] on div "How it works" at bounding box center [588, 432] width 360 height 17
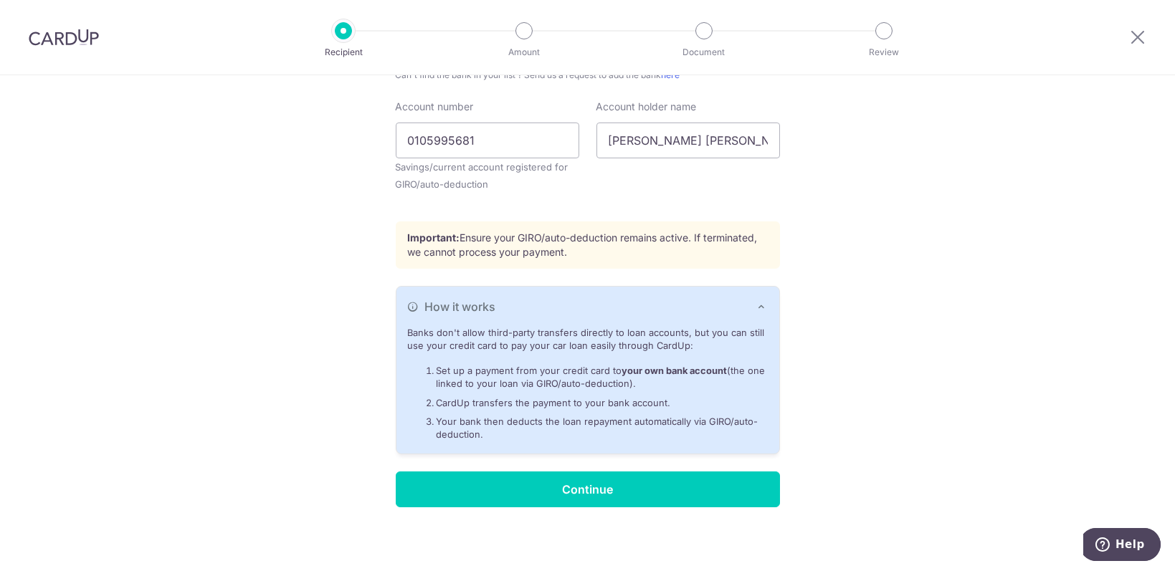
scroll to position [477, 0]
drag, startPoint x: 424, startPoint y: 141, endPoint x: 479, endPoint y: 139, distance: 54.5
click at [479, 139] on input "0105995681" at bounding box center [488, 140] width 184 height 36
drag, startPoint x: 414, startPoint y: 140, endPoint x: 513, endPoint y: 140, distance: 99.6
click at [513, 140] on input "0105995681" at bounding box center [488, 140] width 184 height 36
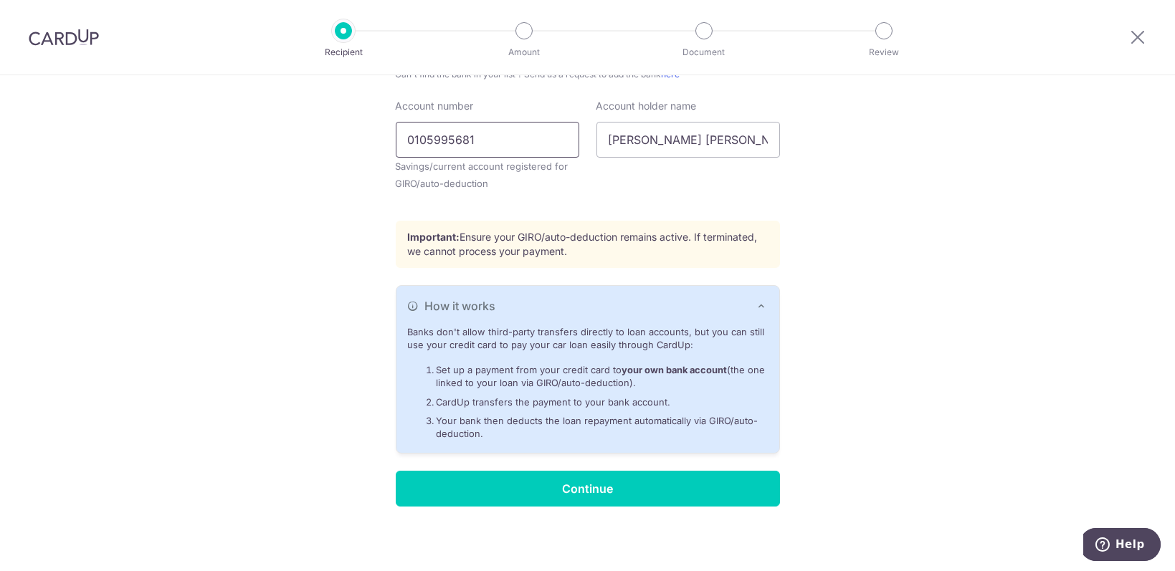
click at [515, 140] on input "0105995681" at bounding box center [488, 140] width 184 height 36
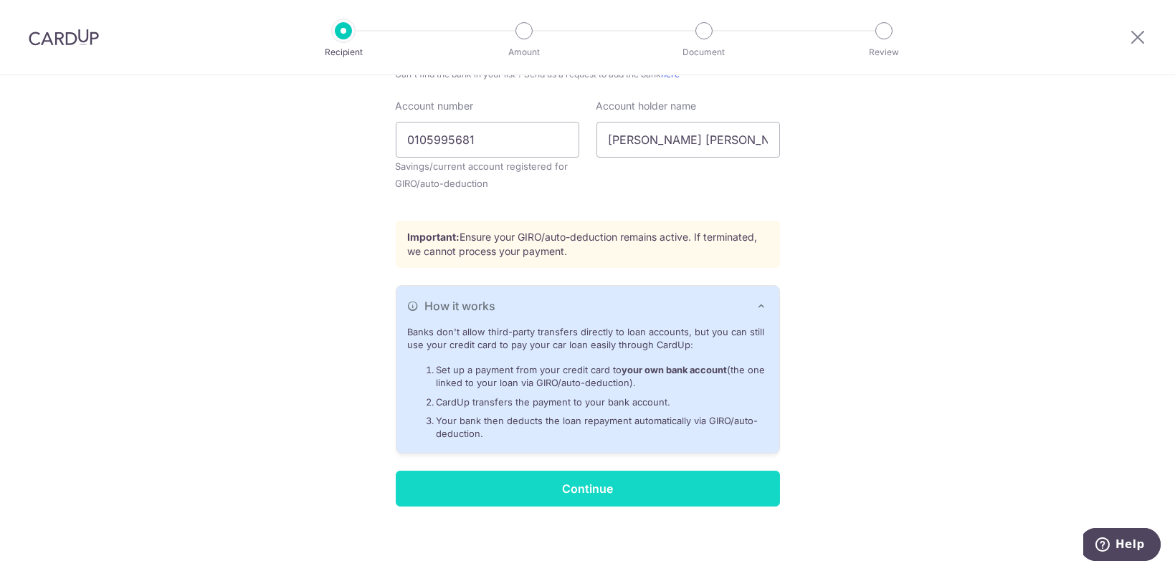
click at [697, 495] on input "Continue" at bounding box center [588, 489] width 384 height 36
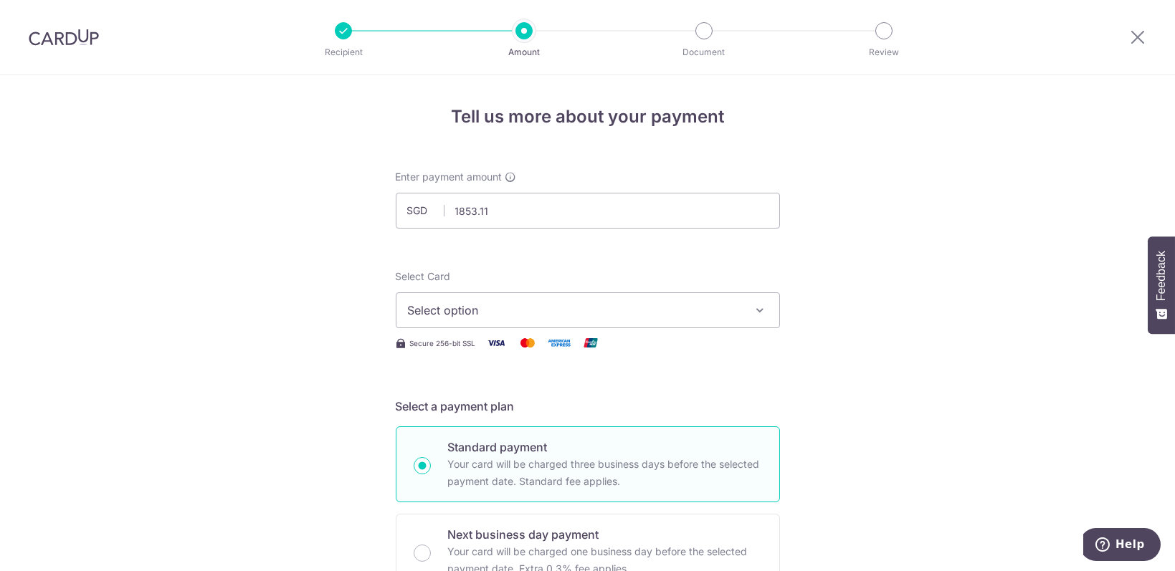
type input "1,853.11"
click at [541, 305] on span "Select option" at bounding box center [575, 310] width 334 height 17
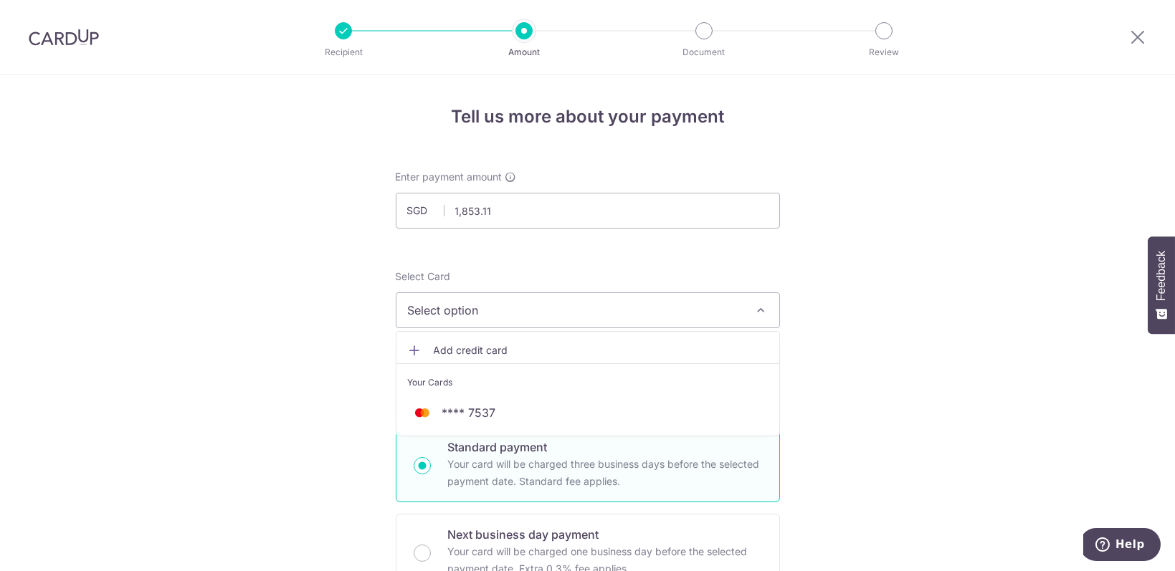
click at [486, 413] on span "**** 7537" at bounding box center [469, 412] width 54 height 17
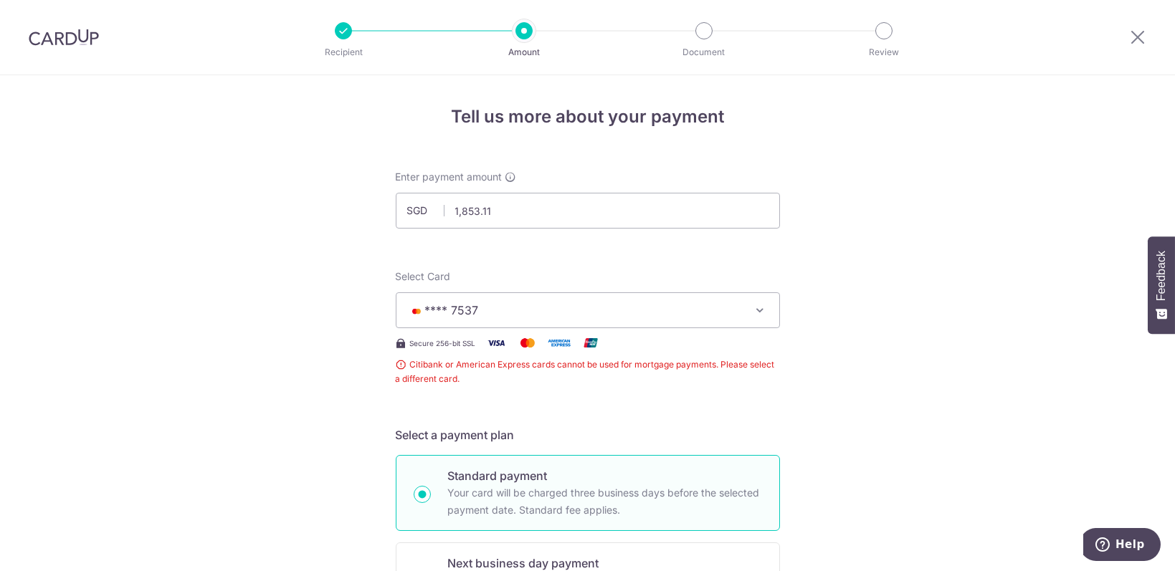
click at [399, 367] on span "Citibank or American Express cards cannot be used for mortgage payments. Please…" at bounding box center [588, 372] width 384 height 29
